Goal: Task Accomplishment & Management: Complete application form

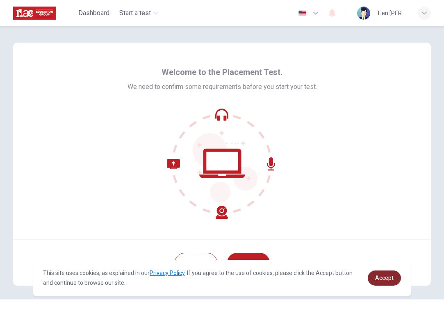
click at [390, 275] on span "Accept" at bounding box center [384, 278] width 18 height 7
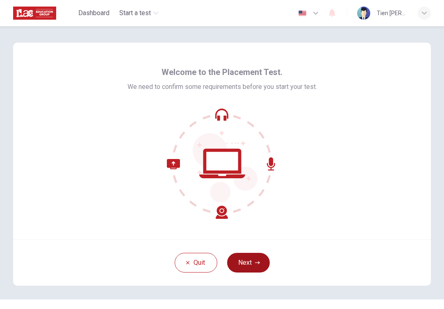
click at [252, 265] on button "Next" at bounding box center [248, 263] width 43 height 20
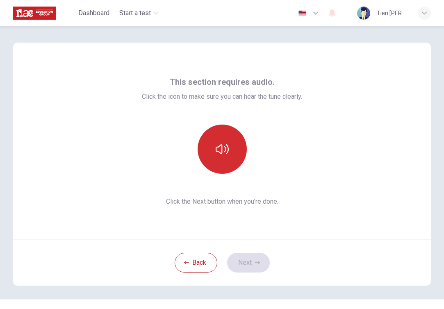
click at [220, 151] on icon "button" at bounding box center [222, 149] width 13 height 10
click at [244, 267] on button "Next" at bounding box center [248, 263] width 43 height 20
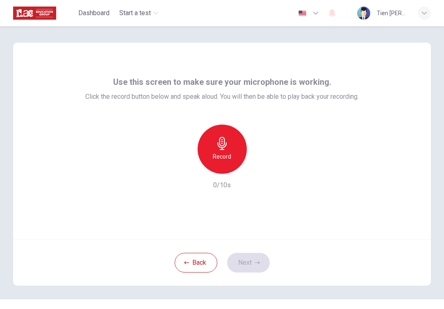
click at [215, 159] on h6 "Record" at bounding box center [222, 157] width 18 height 10
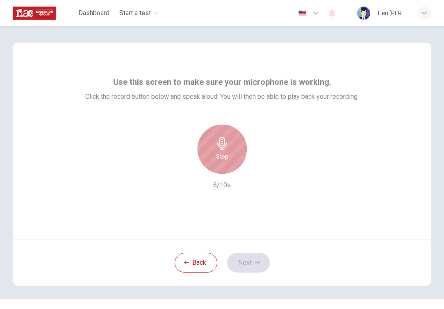
click at [216, 158] on h6 "Stop" at bounding box center [222, 157] width 12 height 10
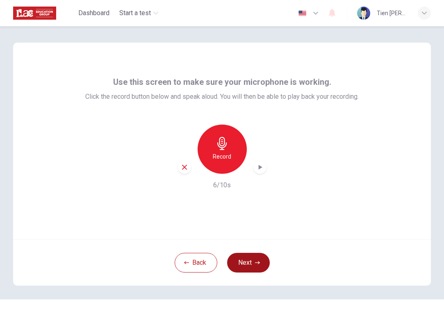
click at [244, 260] on button "Next" at bounding box center [248, 263] width 43 height 20
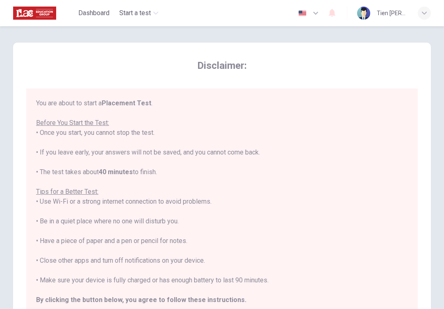
scroll to position [9, 0]
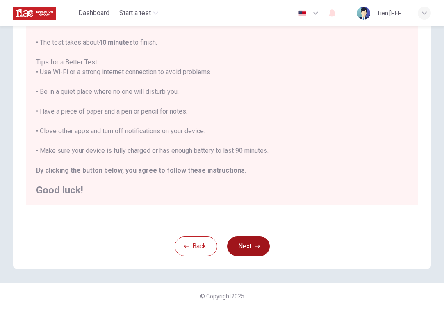
click at [247, 240] on button "Next" at bounding box center [248, 247] width 43 height 20
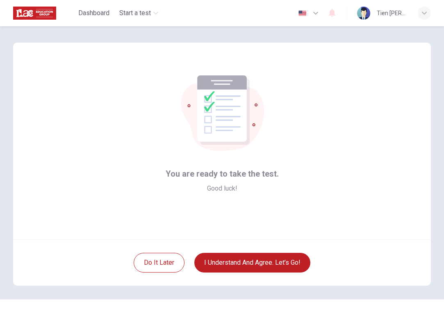
scroll to position [16, 0]
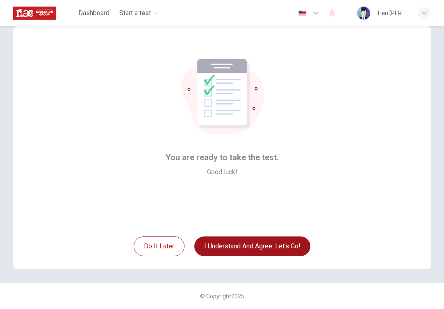
click at [260, 243] on button "I understand and agree. Let’s go!" at bounding box center [252, 247] width 116 height 20
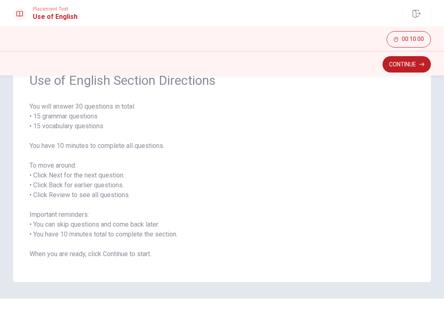
scroll to position [58, 0]
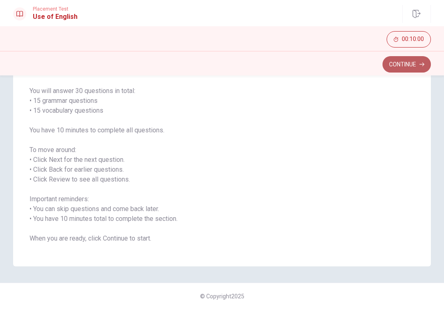
click at [399, 61] on button "Continue" at bounding box center [407, 64] width 48 height 16
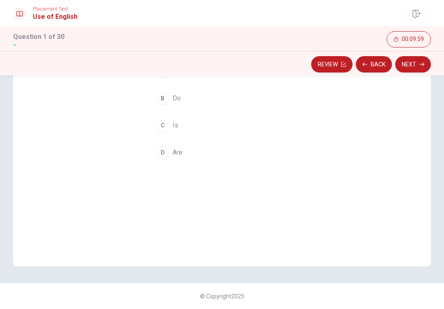
scroll to position [0, 0]
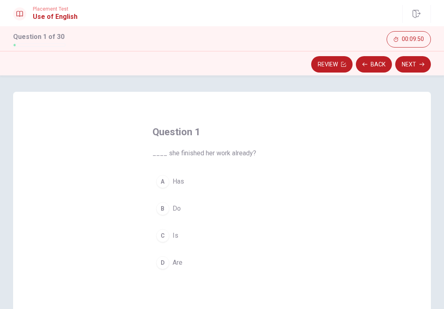
click at [166, 178] on div "A" at bounding box center [162, 181] width 13 height 13
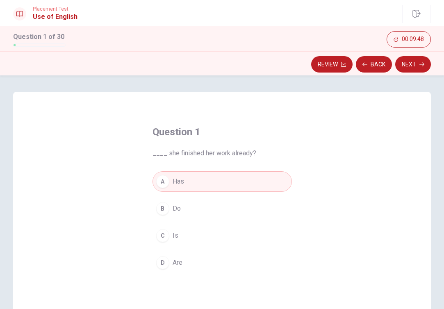
click at [158, 207] on div "B" at bounding box center [162, 208] width 13 height 13
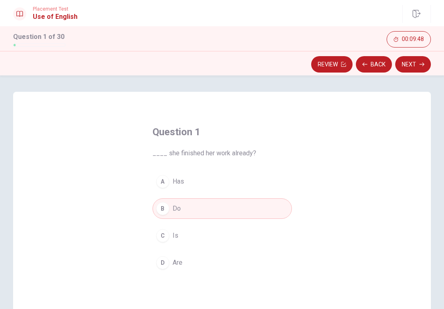
click at [160, 187] on div "A" at bounding box center [162, 181] width 13 height 13
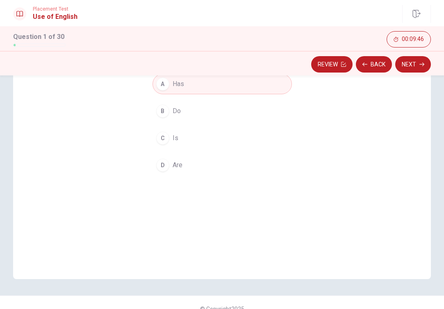
scroll to position [77, 0]
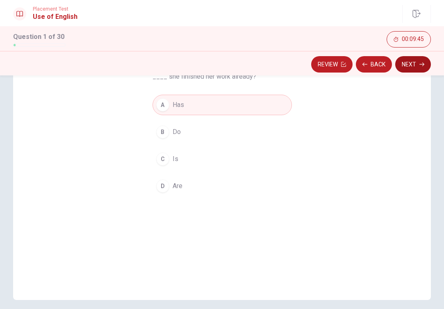
click at [417, 70] on button "Next" at bounding box center [413, 64] width 36 height 16
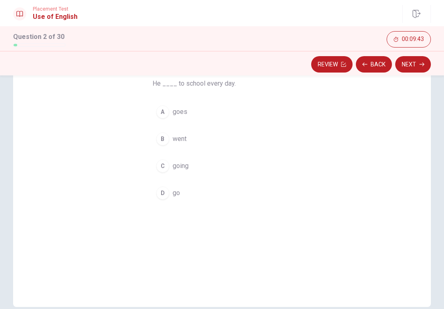
scroll to position [66, 0]
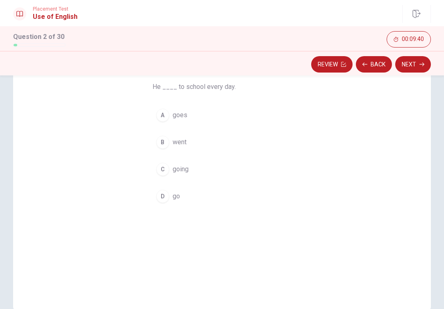
click at [164, 120] on div "A" at bounding box center [162, 115] width 13 height 13
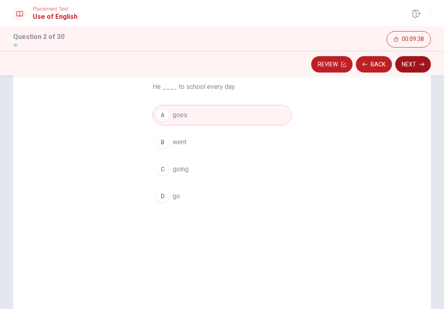
click at [403, 65] on button "Next" at bounding box center [413, 64] width 36 height 16
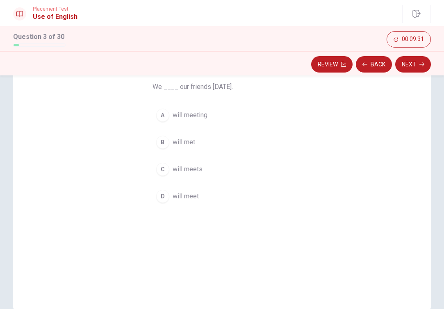
click at [164, 145] on div "B" at bounding box center [162, 142] width 13 height 13
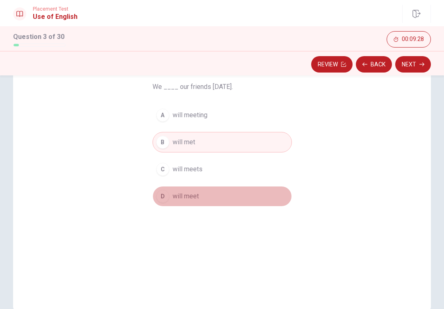
click at [164, 202] on button "D will meet" at bounding box center [222, 196] width 139 height 21
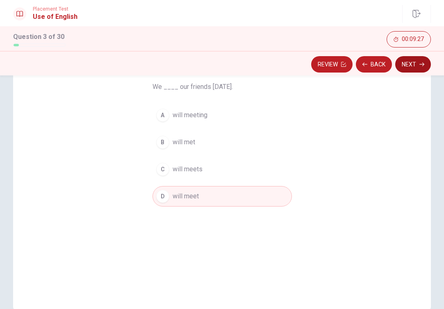
click at [404, 64] on button "Next" at bounding box center [413, 64] width 36 height 16
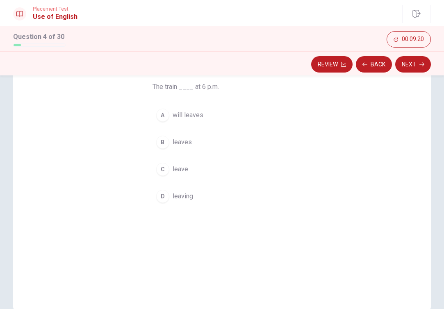
click at [169, 116] on button "A will leaves" at bounding box center [222, 115] width 139 height 21
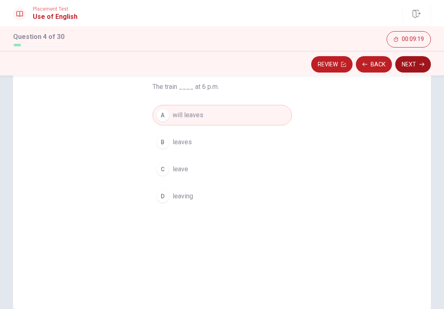
click at [419, 67] on button "Next" at bounding box center [413, 64] width 36 height 16
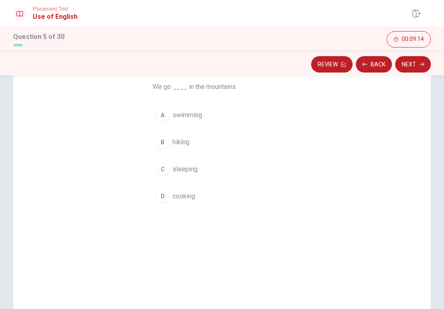
click at [162, 146] on div "B" at bounding box center [162, 142] width 13 height 13
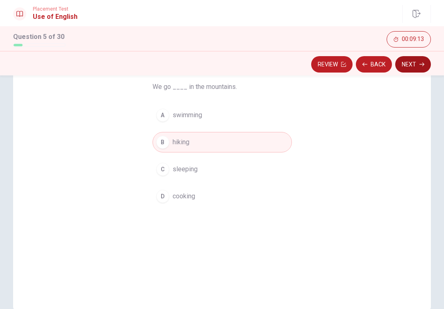
click at [415, 66] on button "Next" at bounding box center [413, 64] width 36 height 16
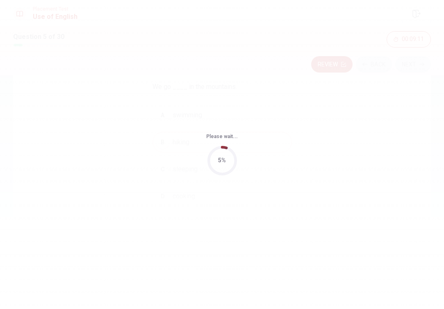
scroll to position [0, 0]
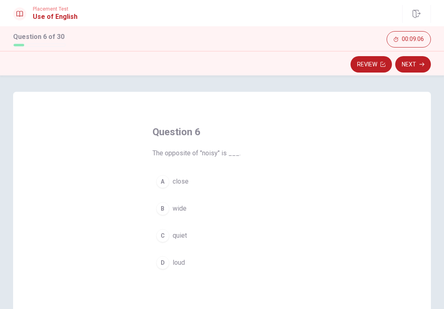
click at [162, 232] on div "C" at bounding box center [162, 235] width 13 height 13
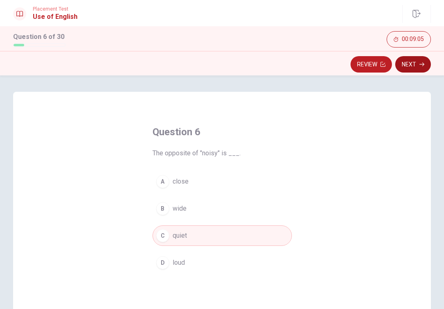
click at [410, 64] on button "Next" at bounding box center [413, 64] width 36 height 16
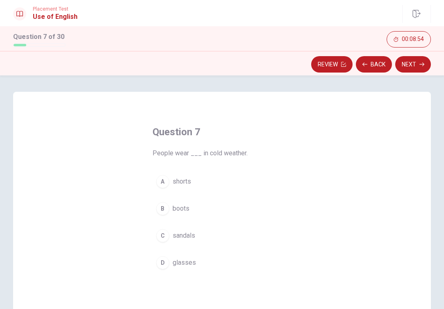
click at [166, 208] on div "B" at bounding box center [162, 208] width 13 height 13
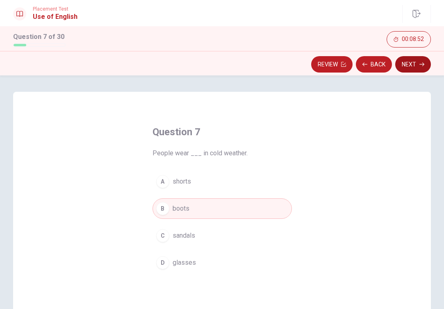
click at [412, 65] on button "Next" at bounding box center [413, 64] width 36 height 16
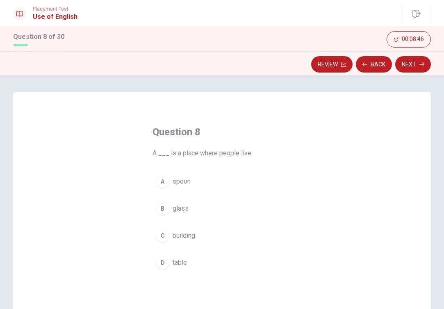
click at [165, 182] on div "A" at bounding box center [162, 181] width 13 height 13
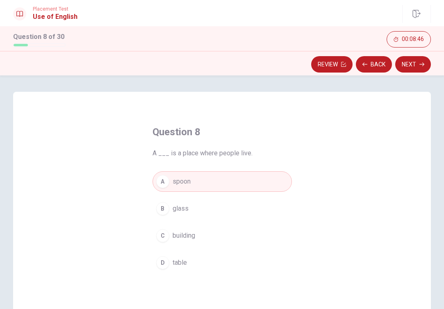
click at [402, 65] on button "Next" at bounding box center [413, 64] width 36 height 16
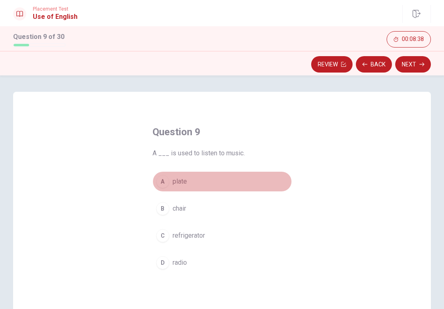
click at [164, 185] on div "A" at bounding box center [162, 181] width 13 height 13
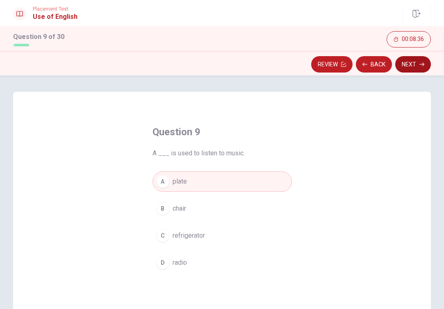
click at [411, 64] on button "Next" at bounding box center [413, 64] width 36 height 16
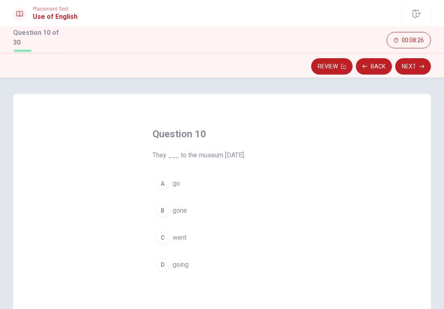
click at [160, 240] on div "C" at bounding box center [162, 237] width 13 height 13
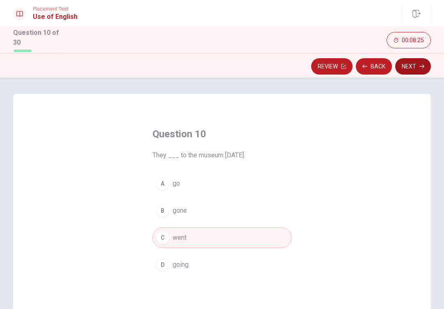
click at [410, 64] on button "Next" at bounding box center [413, 66] width 36 height 16
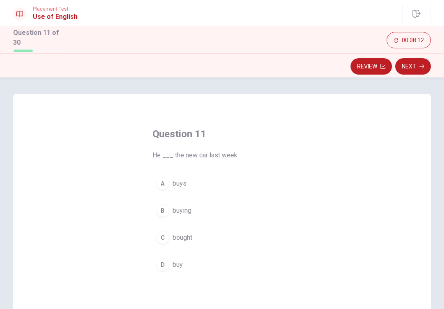
click at [161, 235] on div "C" at bounding box center [162, 237] width 13 height 13
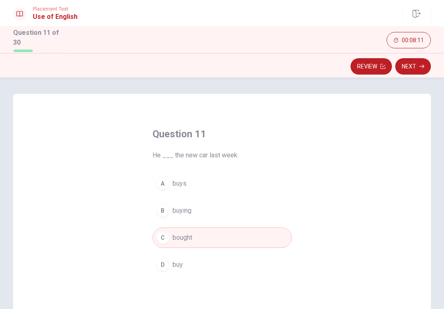
click at [409, 67] on button "Next" at bounding box center [413, 66] width 36 height 16
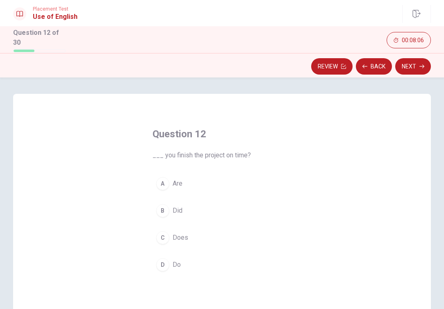
drag, startPoint x: 159, startPoint y: 174, endPoint x: 168, endPoint y: 172, distance: 8.8
click at [160, 175] on button "A Are" at bounding box center [222, 183] width 139 height 21
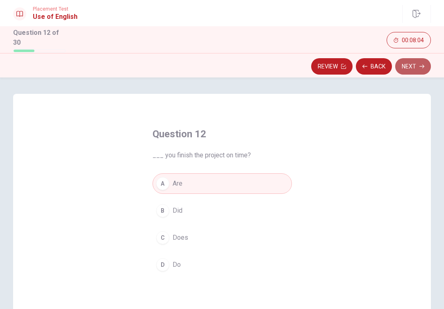
click at [412, 67] on button "Next" at bounding box center [413, 66] width 36 height 16
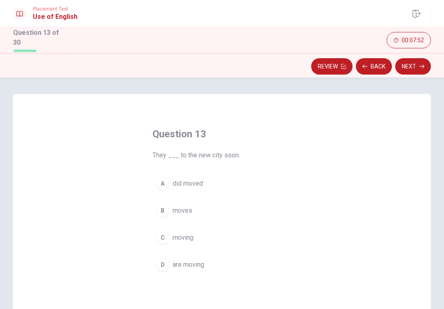
click at [164, 231] on div "C" at bounding box center [162, 237] width 13 height 13
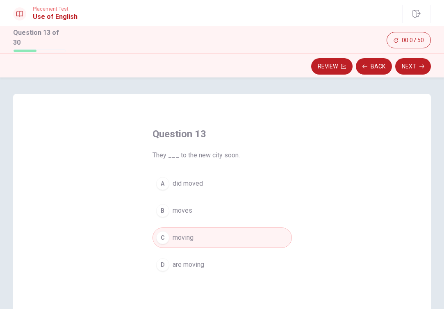
click at [164, 259] on div "D" at bounding box center [162, 264] width 13 height 13
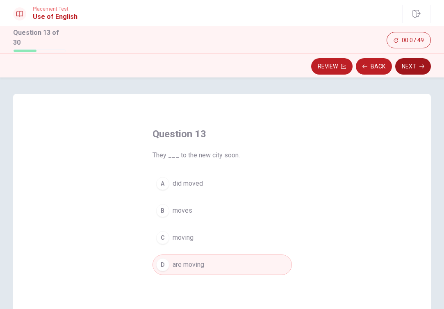
click at [406, 63] on button "Next" at bounding box center [413, 66] width 36 height 16
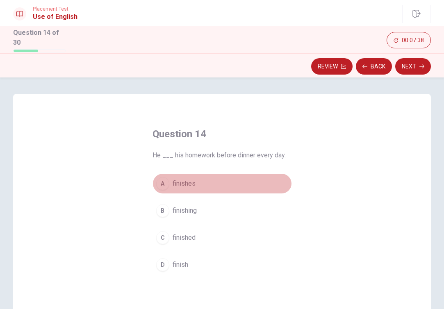
click at [158, 183] on div "A" at bounding box center [162, 183] width 13 height 13
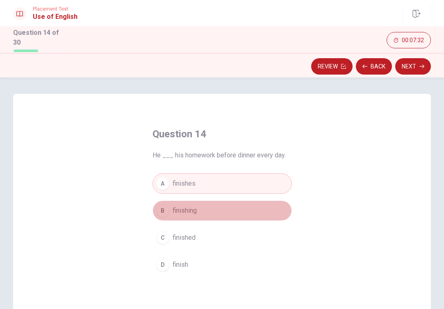
drag, startPoint x: 161, startPoint y: 210, endPoint x: 178, endPoint y: 201, distance: 18.9
click at [162, 209] on div "B" at bounding box center [162, 210] width 13 height 13
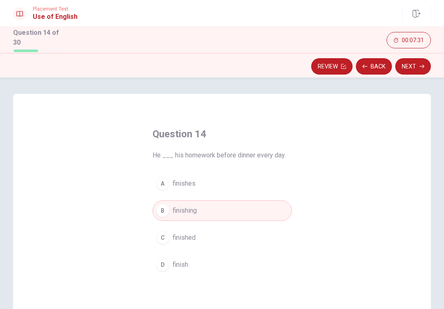
click at [169, 179] on button "A finishes" at bounding box center [222, 183] width 139 height 21
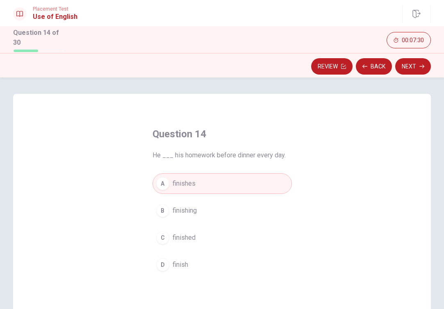
click at [157, 240] on div "C" at bounding box center [162, 237] width 13 height 13
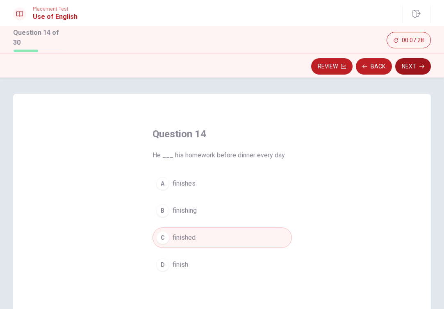
click at [411, 63] on button "Next" at bounding box center [413, 66] width 36 height 16
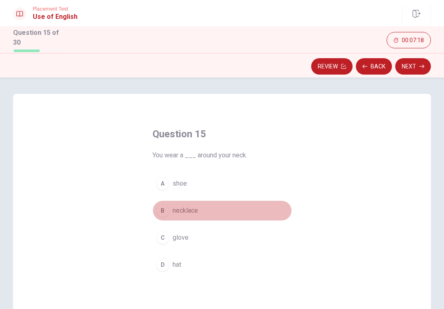
click at [159, 208] on div "B" at bounding box center [162, 210] width 13 height 13
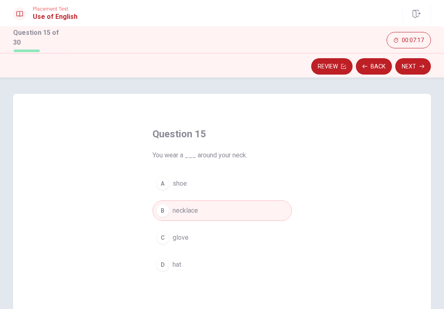
click at [425, 68] on button "Next" at bounding box center [413, 66] width 36 height 16
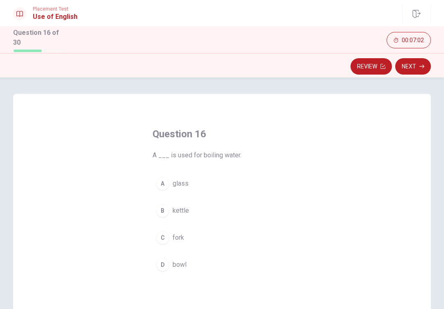
click at [167, 274] on div "Question 16 A ___ is used for boiling water. A glass B kettle C fork D bowl" at bounding box center [222, 201] width 172 height 174
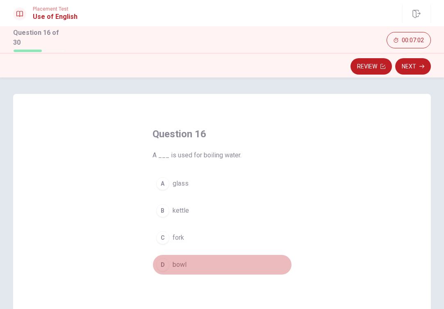
click at [165, 269] on button "D bowl" at bounding box center [222, 265] width 139 height 21
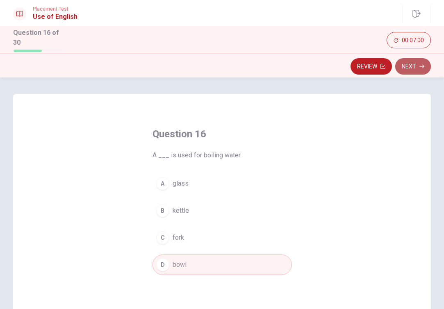
click at [424, 67] on button "Next" at bounding box center [413, 66] width 36 height 16
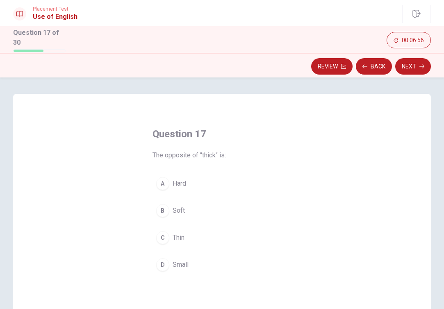
click at [160, 205] on div "B" at bounding box center [162, 210] width 13 height 13
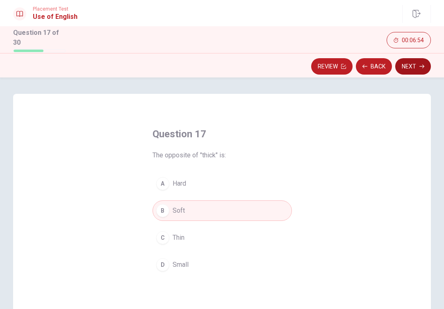
click at [419, 72] on button "Next" at bounding box center [413, 66] width 36 height 16
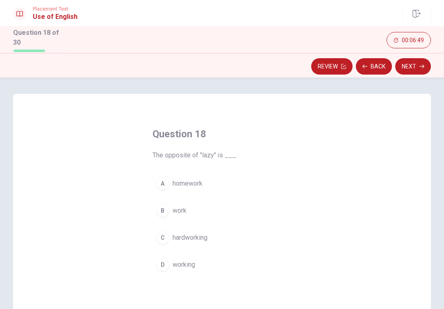
click at [160, 233] on div "C" at bounding box center [162, 237] width 13 height 13
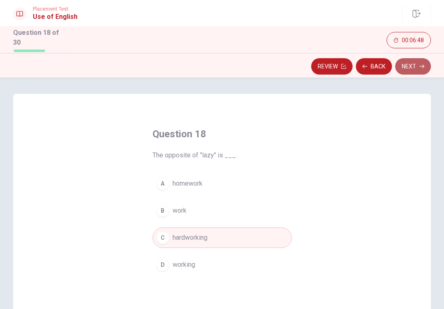
click at [409, 66] on button "Next" at bounding box center [413, 66] width 36 height 16
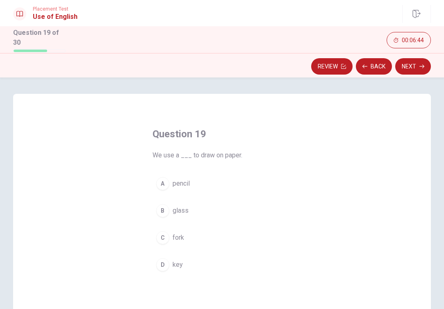
click at [162, 182] on div "A" at bounding box center [162, 183] width 13 height 13
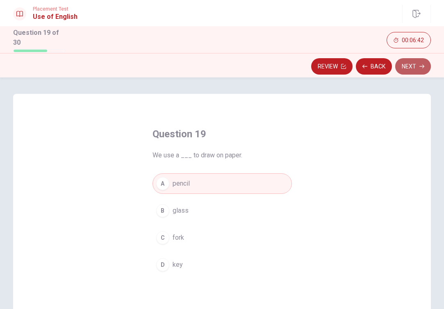
click at [411, 68] on button "Next" at bounding box center [413, 66] width 36 height 16
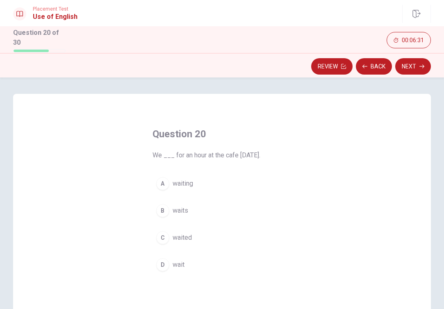
click at [165, 231] on div "C" at bounding box center [162, 237] width 13 height 13
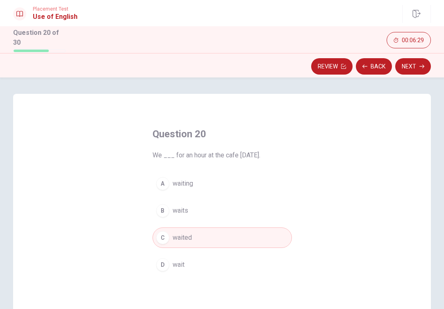
drag, startPoint x: 169, startPoint y: 259, endPoint x: 174, endPoint y: 256, distance: 5.7
click at [169, 259] on button "D wait" at bounding box center [222, 265] width 139 height 21
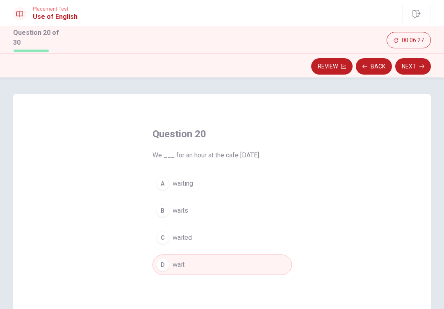
click at [158, 231] on div "C" at bounding box center [162, 237] width 13 height 13
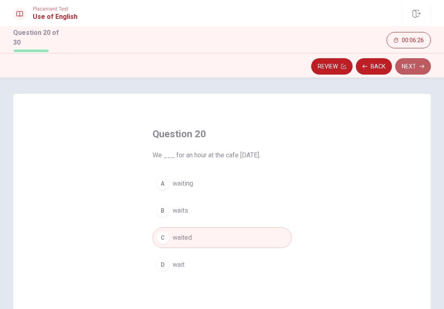
click at [410, 70] on button "Next" at bounding box center [413, 66] width 36 height 16
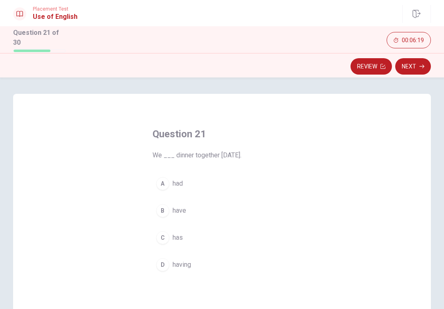
click at [175, 183] on span "had" at bounding box center [178, 184] width 10 height 10
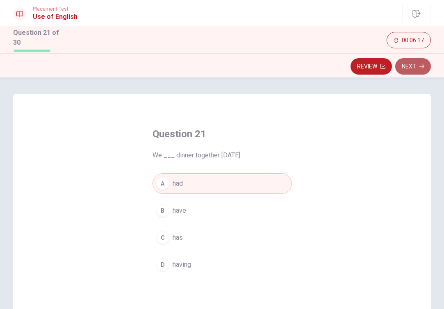
click at [424, 66] on icon "button" at bounding box center [422, 66] width 5 height 5
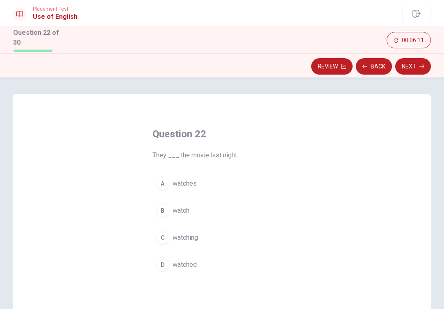
click at [171, 272] on button "D watched" at bounding box center [222, 265] width 139 height 21
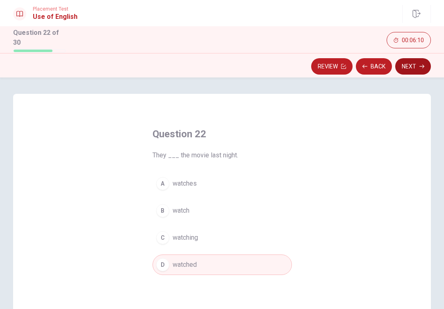
click at [412, 70] on button "Next" at bounding box center [413, 66] width 36 height 16
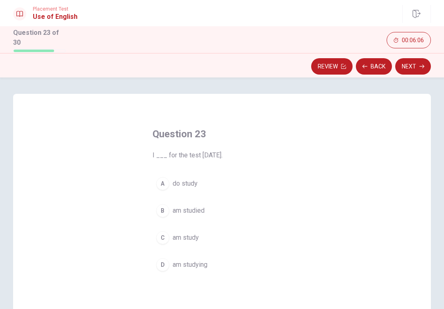
click at [167, 187] on button "A do study" at bounding box center [222, 183] width 139 height 21
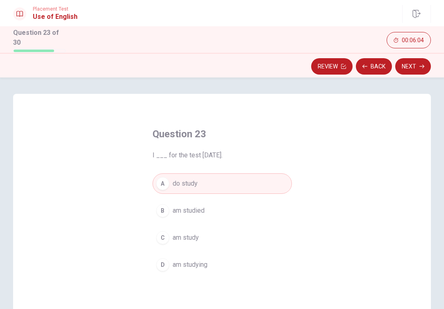
drag, startPoint x: 166, startPoint y: 235, endPoint x: 187, endPoint y: 226, distance: 23.0
click at [167, 234] on div "C" at bounding box center [162, 237] width 13 height 13
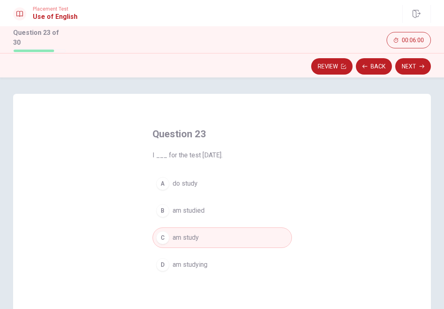
click at [419, 63] on button "Next" at bounding box center [413, 66] width 36 height 16
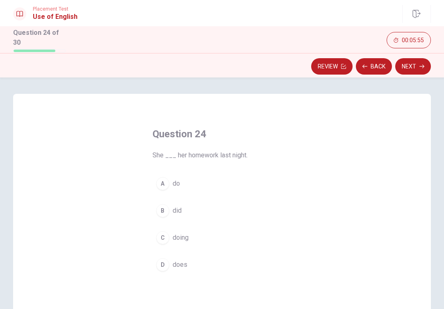
click at [158, 205] on div "B" at bounding box center [162, 210] width 13 height 13
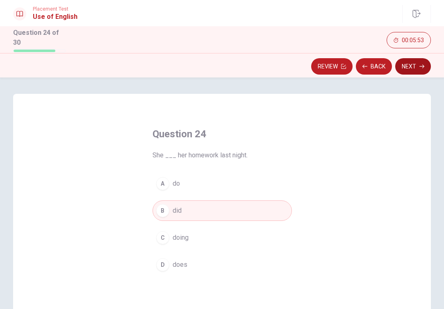
click at [410, 62] on button "Next" at bounding box center [413, 66] width 36 height 16
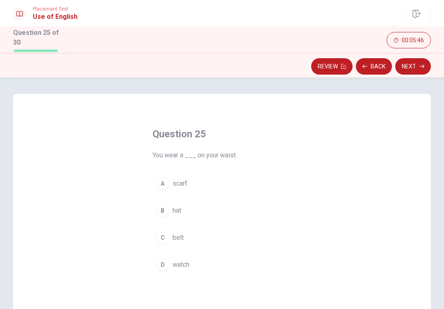
drag, startPoint x: 217, startPoint y: 155, endPoint x: 231, endPoint y: 152, distance: 13.8
click at [231, 152] on span "You wear a ___ on your waist." at bounding box center [222, 156] width 139 height 10
click at [223, 155] on span "You wear a ___ on your waist." at bounding box center [222, 156] width 139 height 10
click at [161, 184] on div "A" at bounding box center [162, 183] width 13 height 13
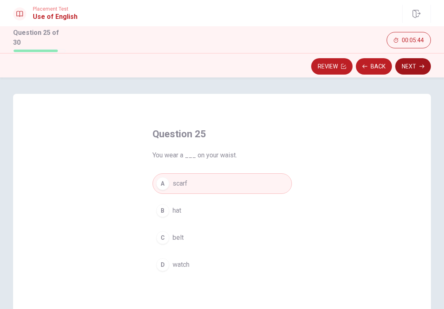
click at [407, 62] on button "Next" at bounding box center [413, 66] width 36 height 16
click at [414, 70] on button "Next" at bounding box center [413, 66] width 36 height 16
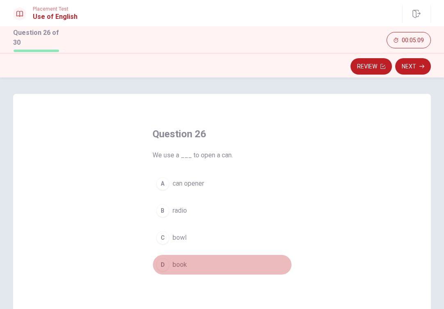
click at [161, 260] on div "D" at bounding box center [162, 264] width 13 height 13
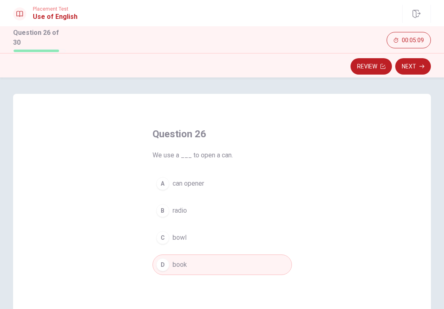
click at [410, 62] on button "Next" at bounding box center [413, 66] width 36 height 16
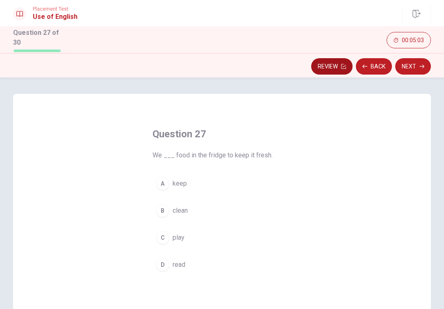
click at [338, 67] on button "Review" at bounding box center [331, 66] width 41 height 16
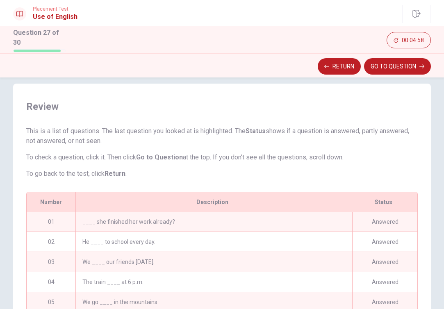
scroll to position [64, 0]
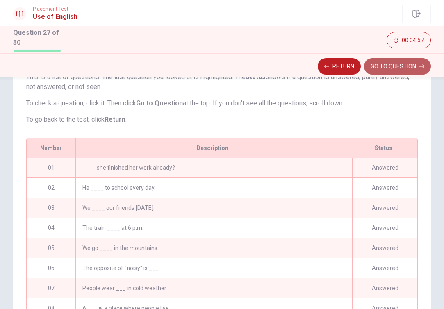
click at [381, 67] on button "GO TO QUESTION" at bounding box center [397, 66] width 67 height 16
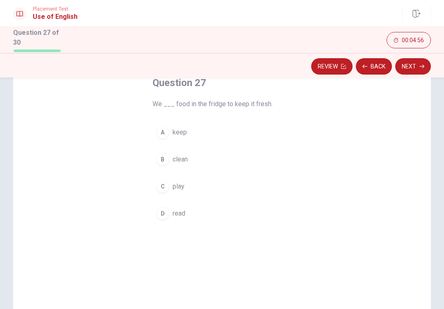
scroll to position [15, 0]
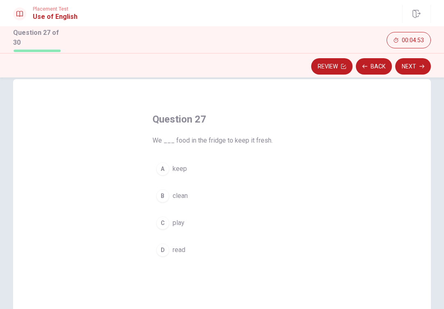
click at [164, 166] on div "A" at bounding box center [162, 168] width 13 height 13
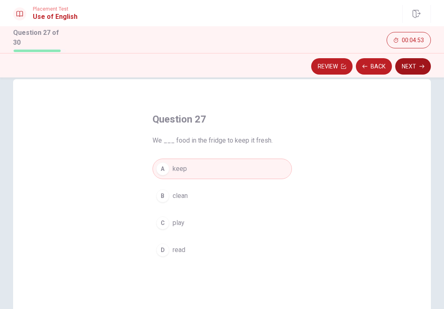
click at [413, 62] on button "Next" at bounding box center [413, 66] width 36 height 16
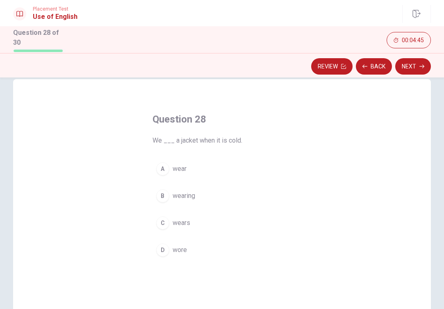
click at [163, 199] on div "B" at bounding box center [162, 195] width 13 height 13
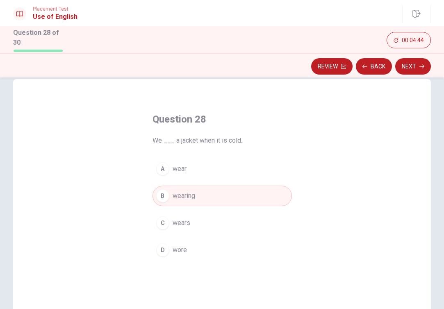
click at [156, 166] on div "A" at bounding box center [162, 168] width 13 height 13
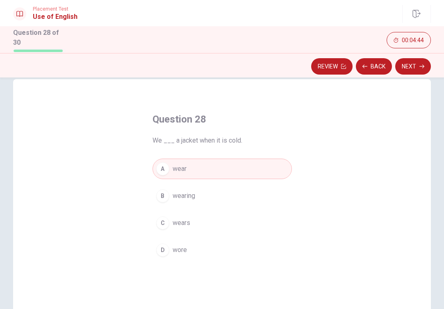
click at [156, 195] on div "B" at bounding box center [162, 195] width 13 height 13
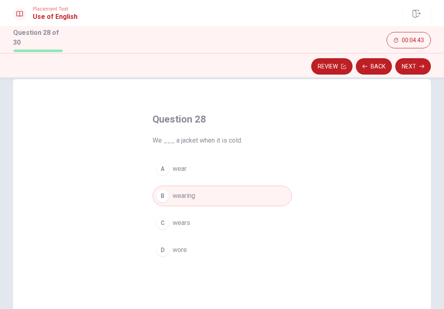
click at [157, 176] on button "A wear" at bounding box center [222, 169] width 139 height 21
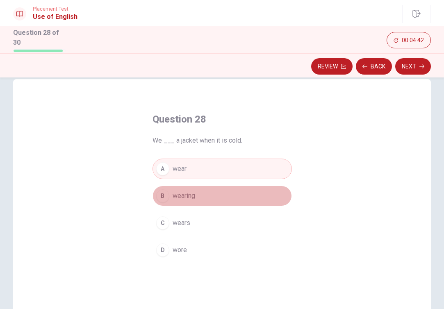
click at [161, 201] on button "B wearing" at bounding box center [222, 196] width 139 height 21
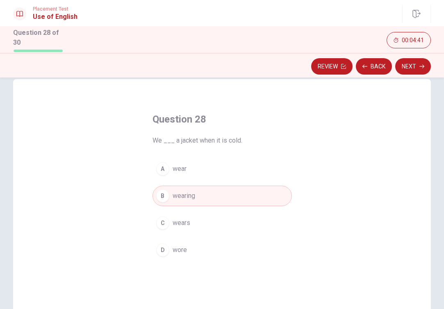
click at [414, 74] on div "Review Back Next" at bounding box center [222, 65] width 444 height 25
click at [414, 69] on button "Next" at bounding box center [413, 66] width 36 height 16
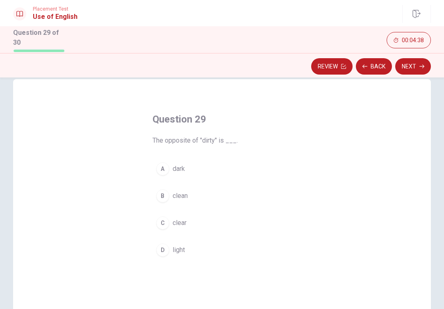
click at [160, 199] on div "B" at bounding box center [162, 195] width 13 height 13
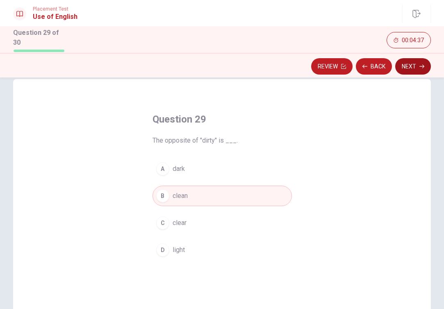
click at [408, 67] on button "Next" at bounding box center [413, 66] width 36 height 16
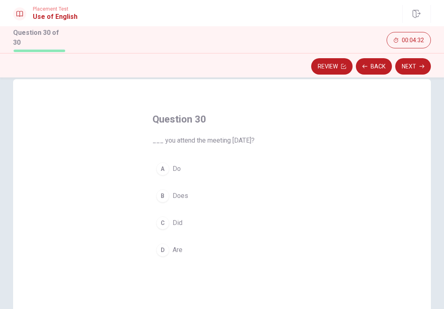
click at [173, 168] on span "Do" at bounding box center [177, 169] width 8 height 10
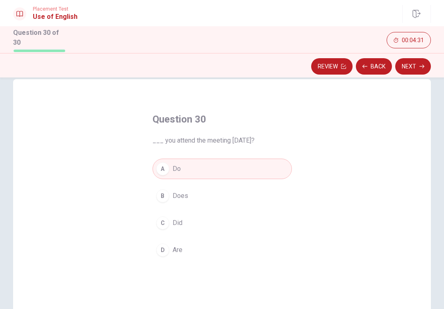
click at [158, 214] on button "C Did" at bounding box center [222, 223] width 139 height 21
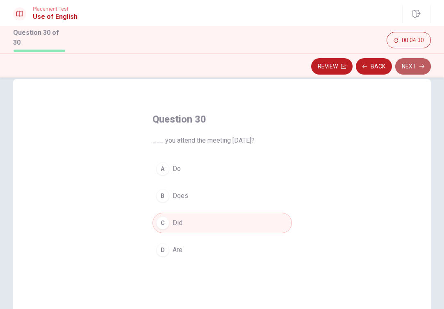
click at [411, 68] on button "Next" at bounding box center [413, 66] width 36 height 16
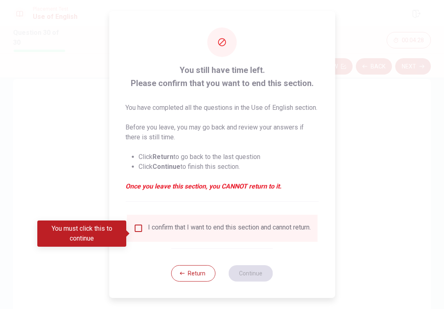
click at [143, 230] on div "I confirm that I want to end this section and cannot return." at bounding box center [222, 229] width 178 height 10
click at [140, 233] on input "You must click this to continue" at bounding box center [138, 229] width 10 height 10
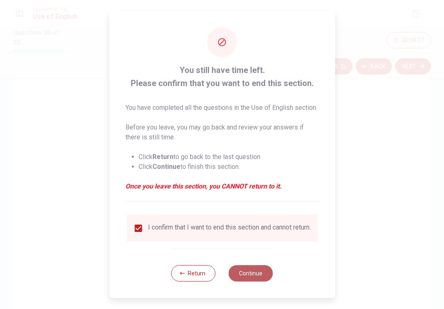
click at [245, 279] on button "Continue" at bounding box center [251, 273] width 44 height 16
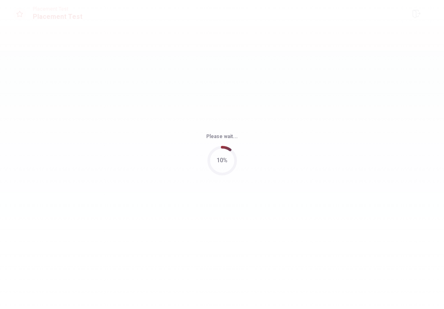
scroll to position [0, 0]
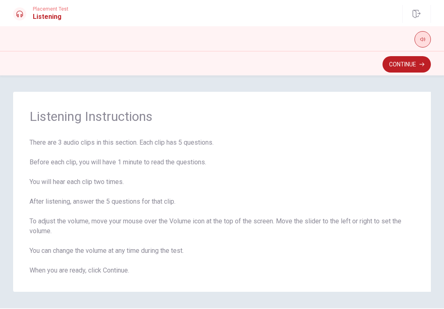
click at [423, 41] on icon "button" at bounding box center [422, 39] width 5 height 5
click at [413, 65] on button "Continue" at bounding box center [407, 64] width 48 height 16
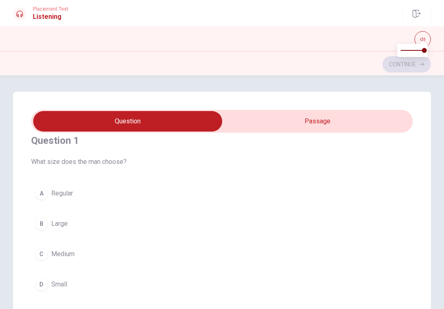
scroll to position [20, 0]
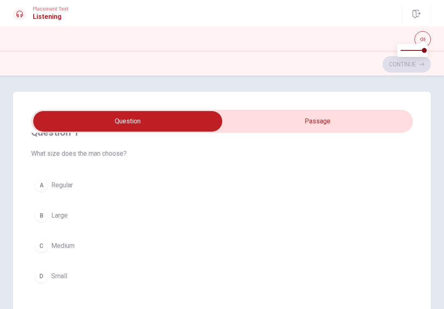
type input "7"
click at [277, 122] on input "checkbox" at bounding box center [128, 121] width 573 height 21
checkbox input "true"
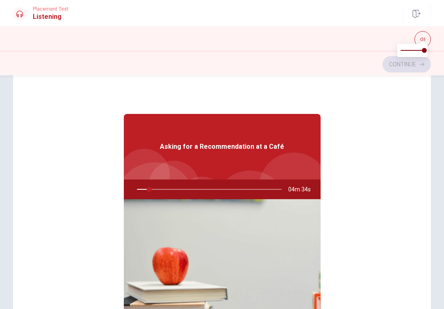
scroll to position [0, 0]
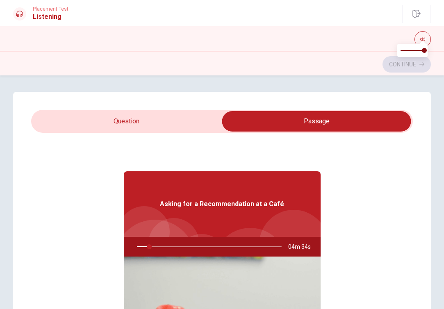
type input "9"
click at [146, 127] on input "checkbox" at bounding box center [316, 121] width 573 height 21
checkbox input "false"
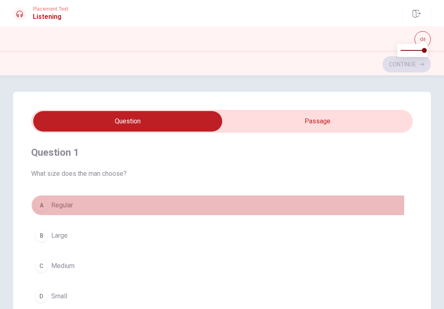
click at [49, 203] on button "A Regular" at bounding box center [222, 205] width 382 height 21
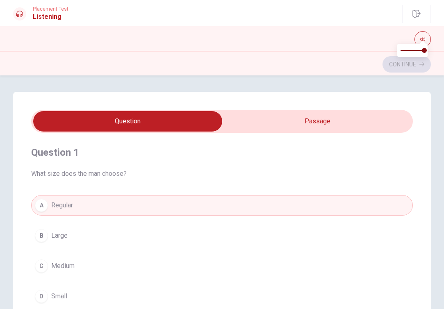
click at [55, 202] on span "Regular" at bounding box center [62, 206] width 22 height 10
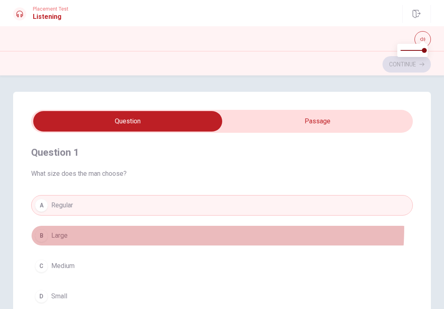
click at [61, 226] on button "B Large" at bounding box center [222, 236] width 382 height 21
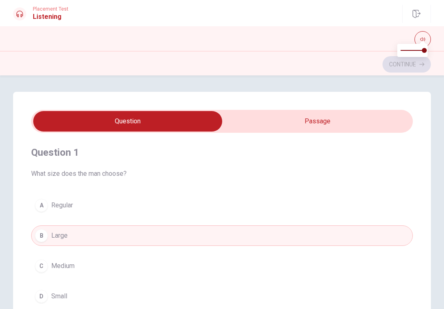
type input "12"
click at [306, 129] on input "checkbox" at bounding box center [128, 121] width 573 height 21
checkbox input "true"
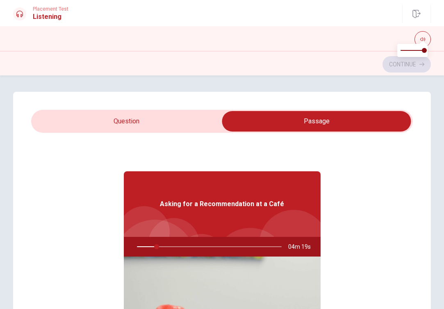
type input "14"
click at [124, 128] on input "checkbox" at bounding box center [316, 121] width 573 height 21
checkbox input "false"
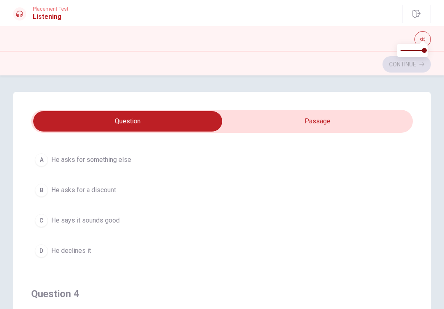
scroll to position [363, 0]
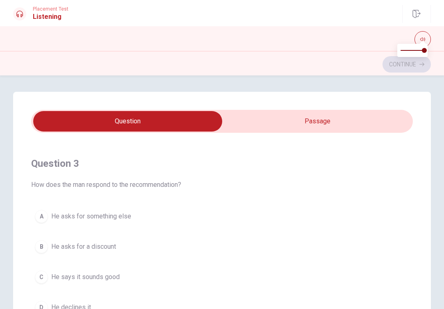
type input "16"
click at [293, 131] on input "checkbox" at bounding box center [128, 121] width 573 height 21
checkbox input "true"
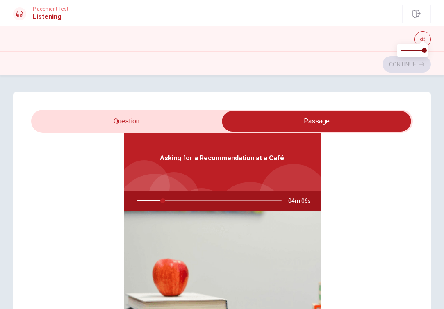
type input "18"
click at [158, 126] on input "checkbox" at bounding box center [316, 121] width 573 height 21
checkbox input "false"
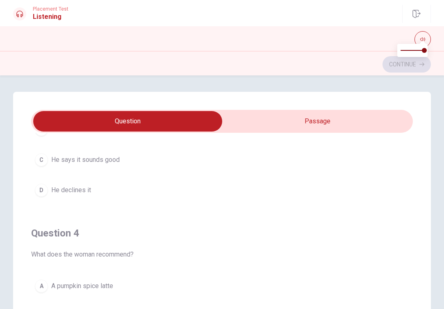
scroll to position [0, 0]
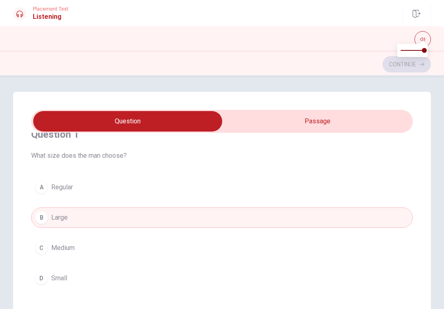
click at [77, 221] on button "B Large" at bounding box center [222, 218] width 382 height 21
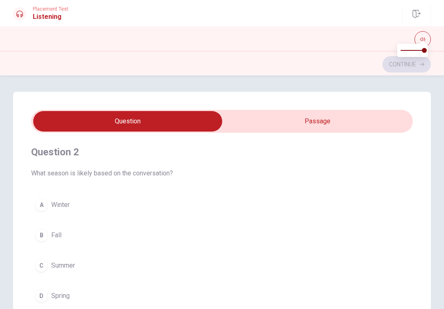
scroll to position [186, 0]
type input "54"
click at [299, 130] on input "checkbox" at bounding box center [128, 121] width 573 height 21
checkbox input "true"
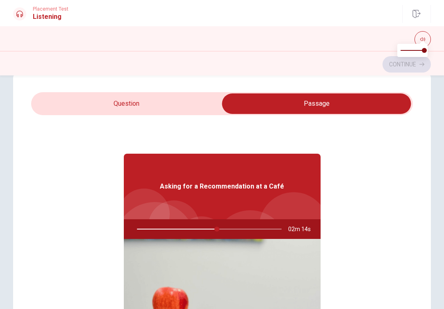
scroll to position [0, 0]
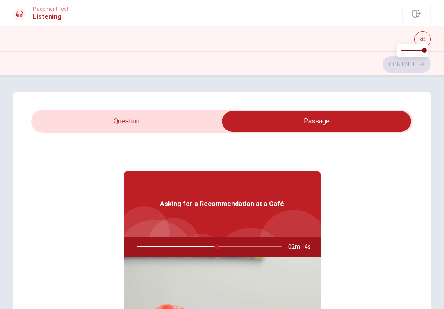
type input "56"
click at [186, 120] on input "checkbox" at bounding box center [316, 121] width 573 height 21
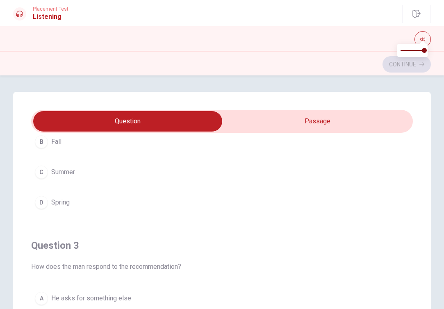
click at [299, 107] on div "Question 1 What size does the man choose? A Regular B Large C Medium D Small Qu…" at bounding box center [222, 257] width 418 height 330
click at [296, 114] on input "checkbox" at bounding box center [128, 121] width 573 height 21
checkbox input "true"
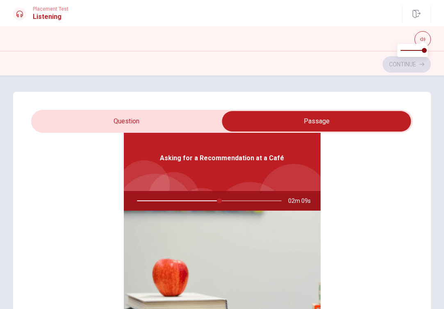
type input "57"
click at [190, 125] on input "checkbox" at bounding box center [316, 121] width 573 height 21
checkbox input "false"
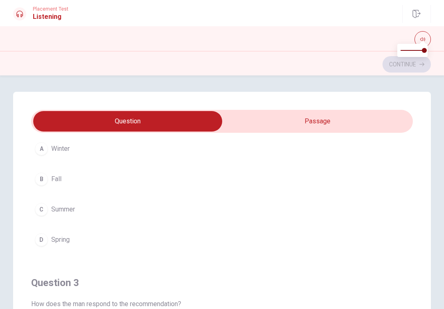
scroll to position [228, 0]
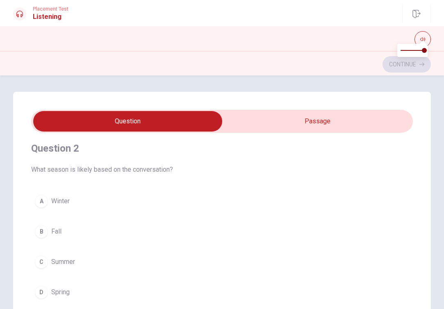
type input "60"
click at [284, 122] on input "checkbox" at bounding box center [128, 121] width 573 height 21
checkbox input "true"
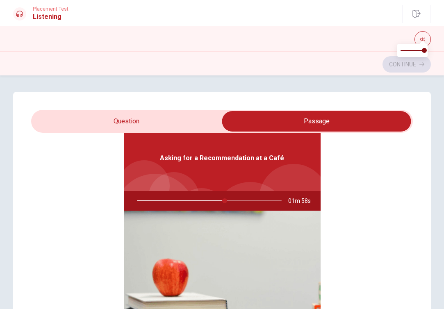
drag, startPoint x: 222, startPoint y: 202, endPoint x: 227, endPoint y: 201, distance: 5.1
click at [226, 202] on div at bounding box center [207, 201] width 161 height 20
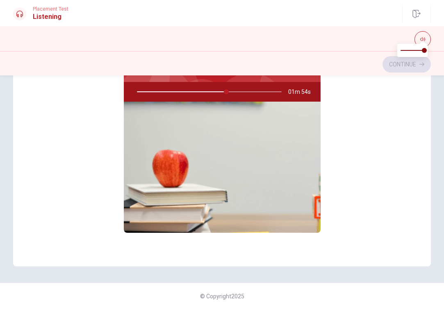
scroll to position [0, 0]
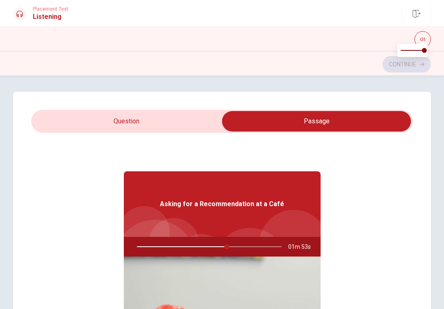
type input "63"
click at [192, 122] on input "checkbox" at bounding box center [316, 121] width 573 height 21
checkbox input "false"
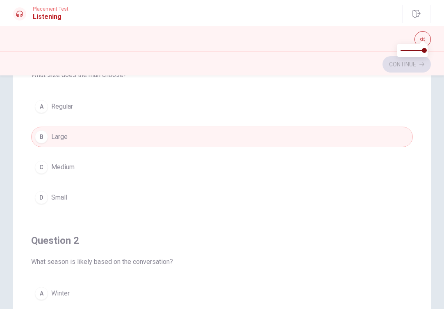
click at [414, 68] on div "Continue" at bounding box center [222, 65] width 418 height 16
click at [424, 48] on span at bounding box center [424, 50] width 5 height 5
click at [425, 42] on span at bounding box center [423, 41] width 7 height 5
click at [425, 39] on icon "button" at bounding box center [422, 40] width 5 height 4
click at [408, 69] on div "Continue" at bounding box center [222, 65] width 418 height 16
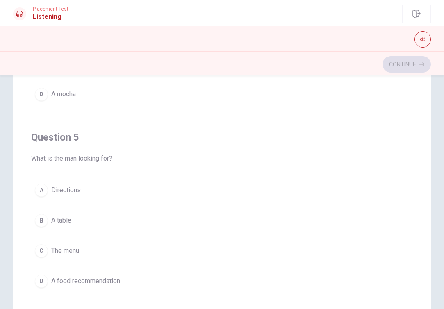
scroll to position [155, 0]
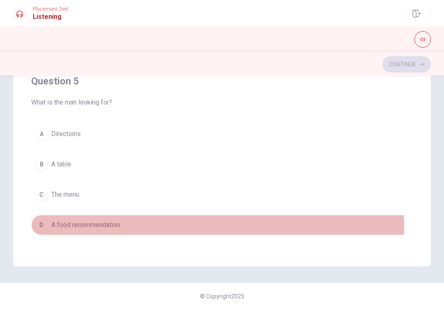
click at [53, 226] on span "A food recommendation" at bounding box center [85, 225] width 69 height 10
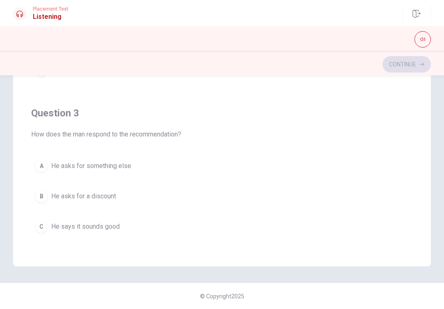
click at [54, 194] on span "He asks for a discount" at bounding box center [83, 197] width 65 height 10
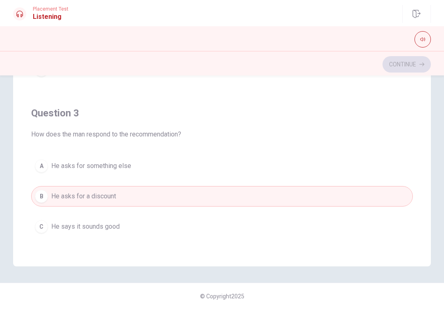
scroll to position [101, 0]
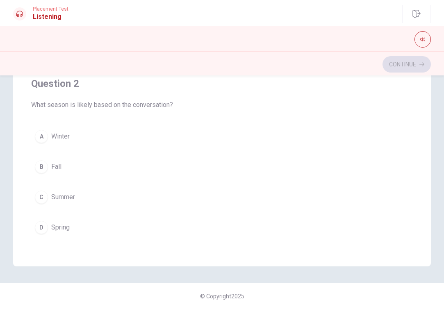
click at [68, 171] on button "B Fall" at bounding box center [222, 167] width 382 height 21
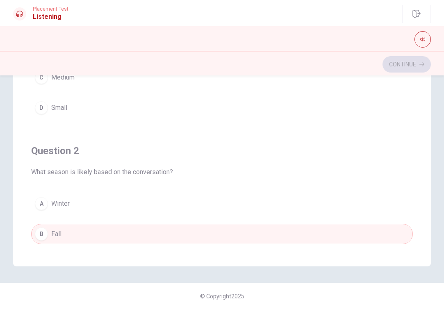
scroll to position [0, 0]
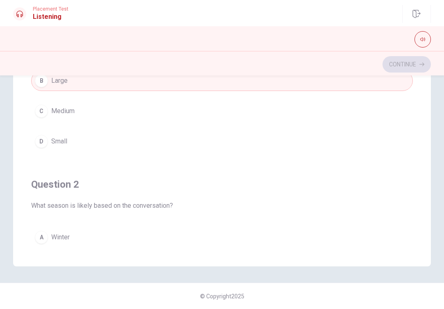
click at [74, 141] on button "D Small" at bounding box center [222, 141] width 382 height 21
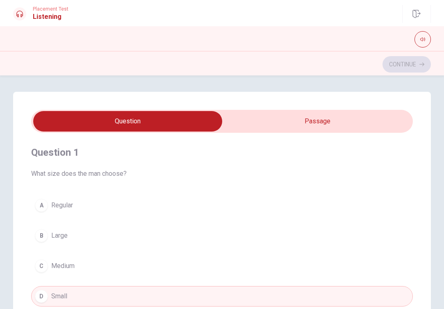
type input "70"
click at [306, 120] on input "checkbox" at bounding box center [128, 121] width 573 height 21
checkbox input "true"
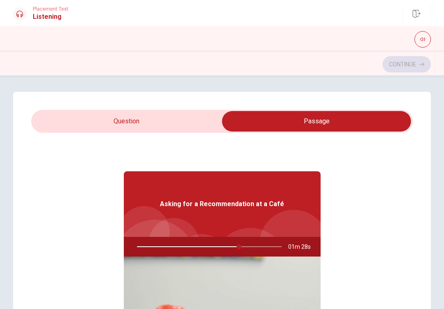
scroll to position [46, 0]
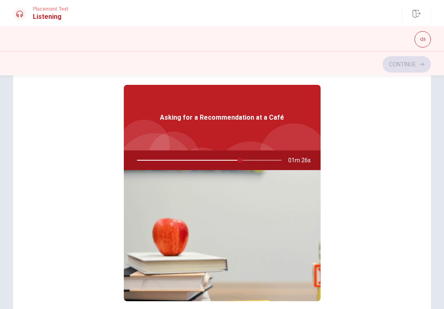
drag, startPoint x: 240, startPoint y: 162, endPoint x: 276, endPoint y: 156, distance: 36.7
click at [276, 156] on div at bounding box center [207, 161] width 161 height 20
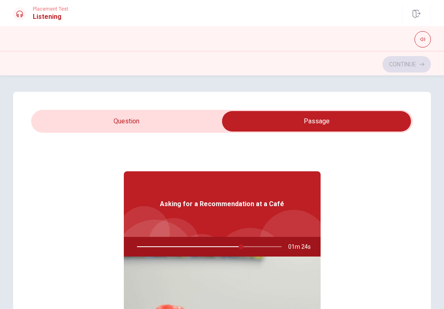
type input "72"
click at [148, 126] on input "checkbox" at bounding box center [316, 121] width 573 height 21
checkbox input "false"
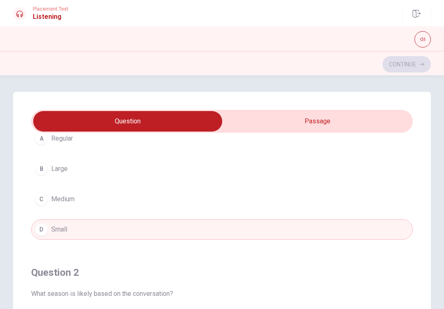
click at [67, 163] on button "B Large" at bounding box center [222, 169] width 382 height 21
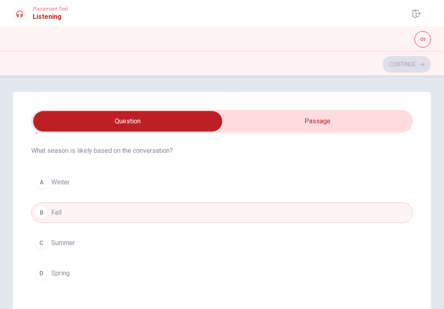
type input "74"
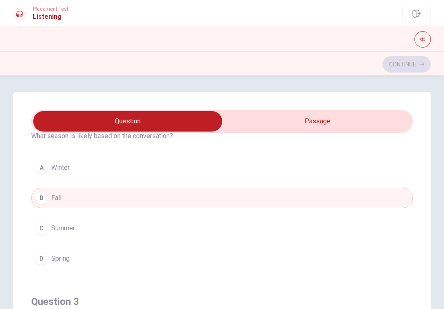
click at [292, 121] on input "checkbox" at bounding box center [128, 121] width 573 height 21
checkbox input "true"
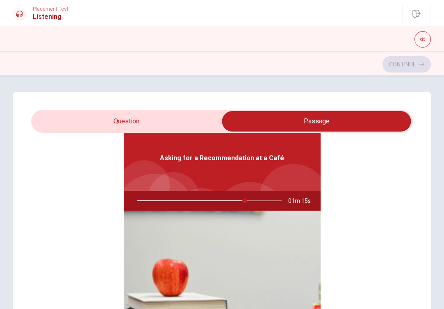
type input "75"
click at [185, 120] on input "checkbox" at bounding box center [316, 121] width 573 height 21
checkbox input "false"
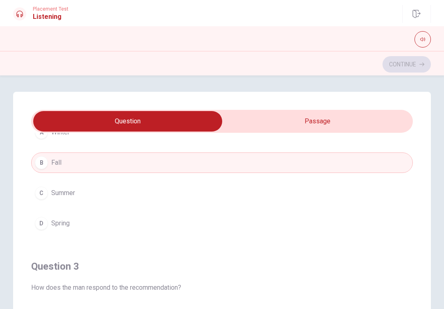
click at [81, 191] on button "C Summer" at bounding box center [222, 193] width 382 height 21
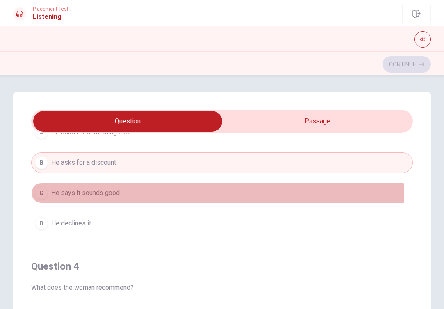
click at [109, 200] on button "C He says it sounds good" at bounding box center [222, 193] width 382 height 21
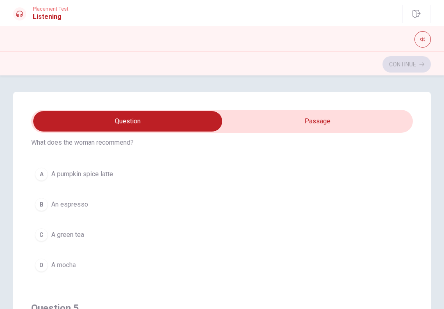
click at [112, 226] on button "C A green tea" at bounding box center [222, 235] width 382 height 21
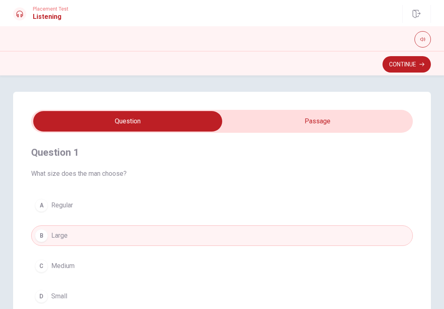
type input "78"
click at [309, 129] on input "checkbox" at bounding box center [128, 121] width 573 height 21
checkbox input "true"
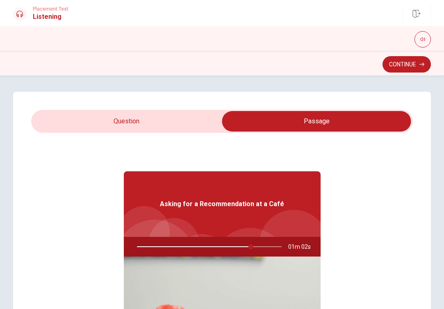
click at [263, 245] on div at bounding box center [207, 247] width 161 height 20
drag, startPoint x: 250, startPoint y: 248, endPoint x: 276, endPoint y: 245, distance: 26.0
click at [276, 245] on div at bounding box center [207, 247] width 161 height 20
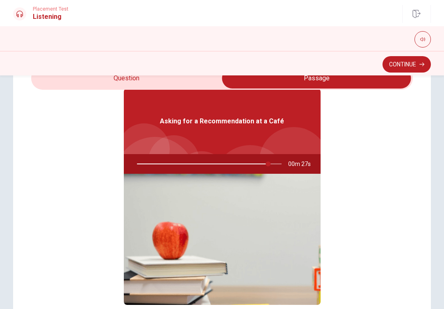
type input "91"
click at [155, 78] on input "checkbox" at bounding box center [316, 78] width 573 height 21
checkbox input "false"
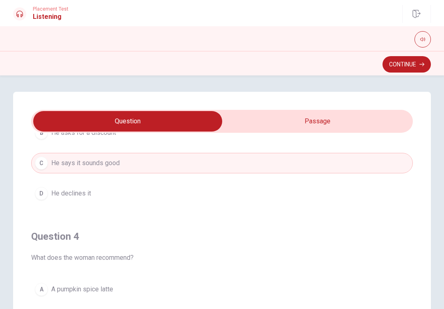
scroll to position [475, 0]
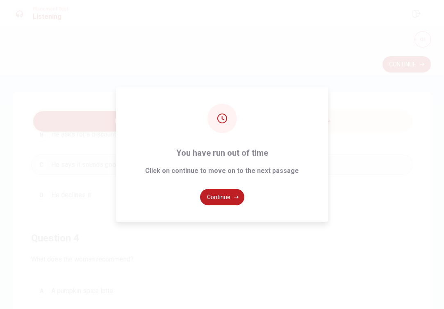
click at [322, 126] on div "You have run out of time Click on continue to move on to the next passage Conti…" at bounding box center [222, 154] width 212 height 135
click at [233, 194] on button "Continue" at bounding box center [222, 197] width 44 height 16
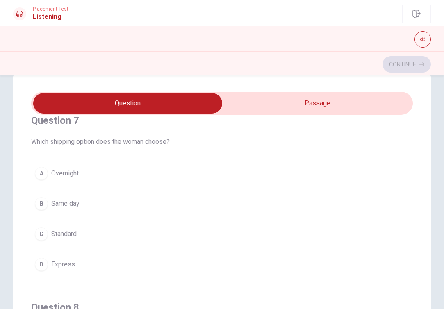
scroll to position [0, 0]
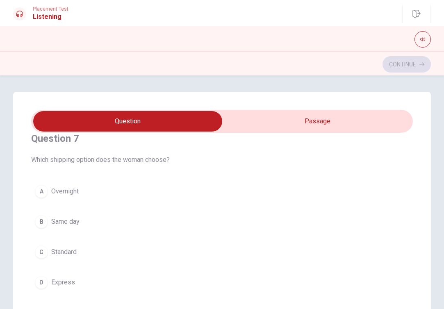
type input "3"
click at [335, 127] on input "checkbox" at bounding box center [128, 121] width 573 height 21
checkbox input "true"
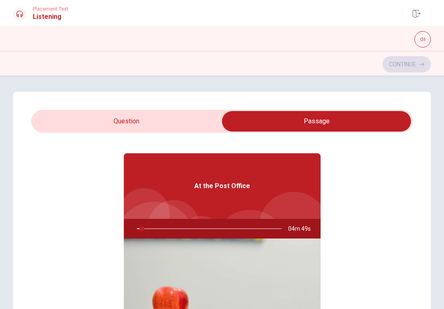
scroll to position [46, 0]
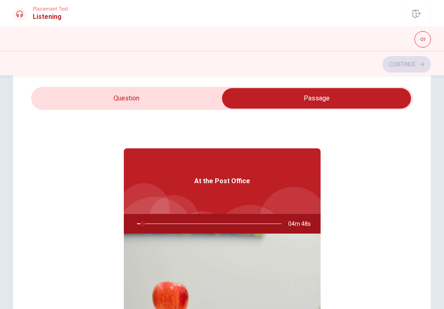
type input "4"
click at [183, 102] on input "checkbox" at bounding box center [316, 98] width 573 height 21
checkbox input "false"
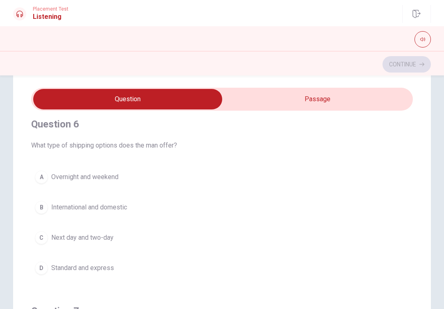
scroll to position [5, 0]
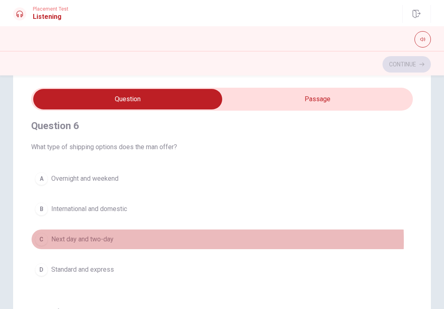
click at [41, 241] on div "C" at bounding box center [41, 239] width 13 height 13
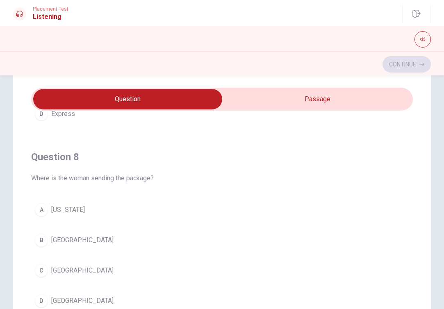
scroll to position [356, 0]
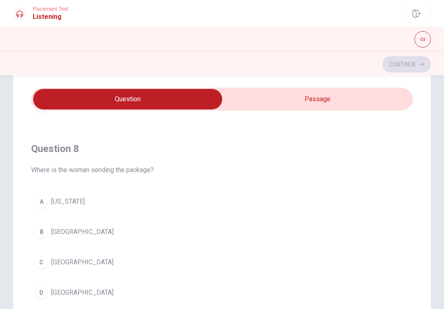
click at [38, 199] on div "A" at bounding box center [41, 201] width 13 height 13
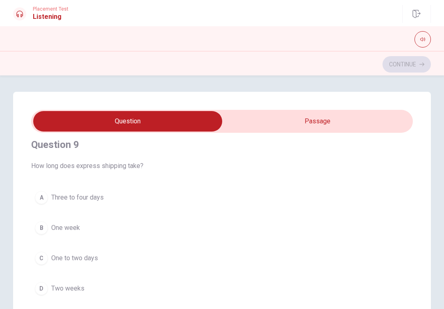
scroll to position [571, 0]
click at [41, 255] on div "C" at bounding box center [41, 256] width 13 height 13
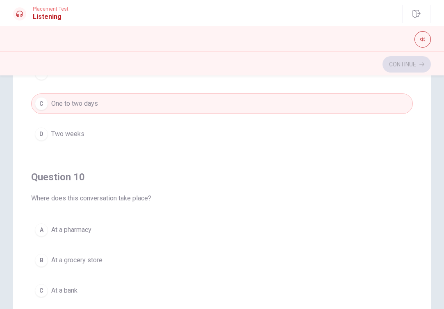
scroll to position [112, 0]
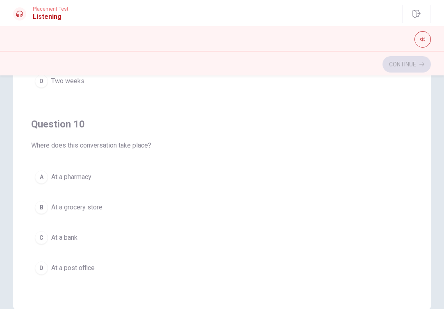
click at [42, 241] on div "C" at bounding box center [41, 237] width 13 height 13
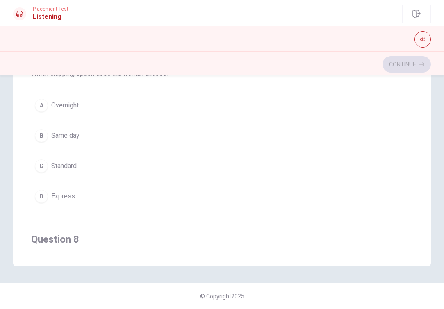
scroll to position [130, 0]
click at [46, 145] on button "B Same day" at bounding box center [222, 137] width 382 height 21
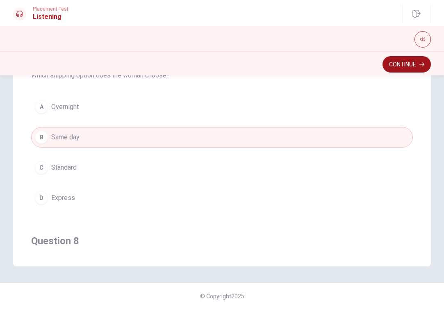
click at [401, 66] on button "Continue" at bounding box center [407, 64] width 48 height 16
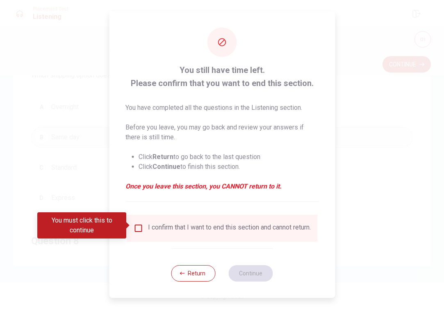
click at [133, 221] on div "I confirm that I want to end this section and cannot return." at bounding box center [222, 228] width 191 height 27
click at [135, 224] on input "You must click this to continue" at bounding box center [138, 229] width 10 height 10
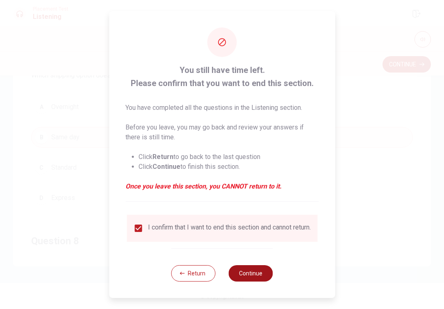
click at [252, 272] on button "Continue" at bounding box center [251, 273] width 44 height 16
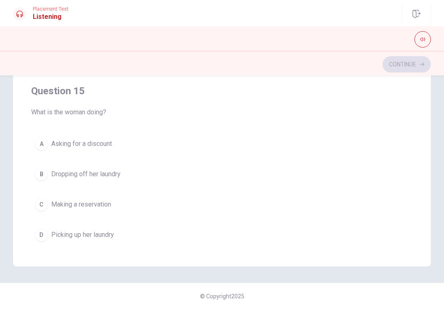
scroll to position [653, 0]
click at [41, 179] on div "B" at bounding box center [41, 175] width 13 height 13
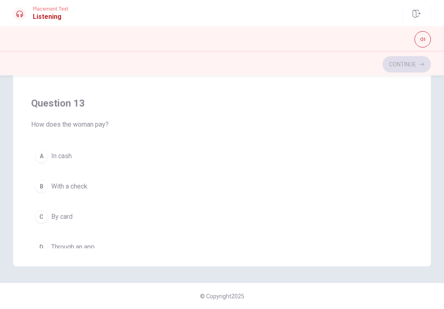
scroll to position [275, 0]
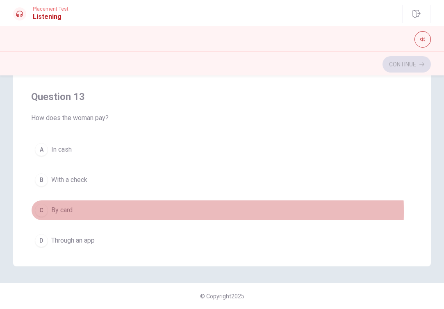
click at [38, 212] on div "C" at bounding box center [41, 210] width 13 height 13
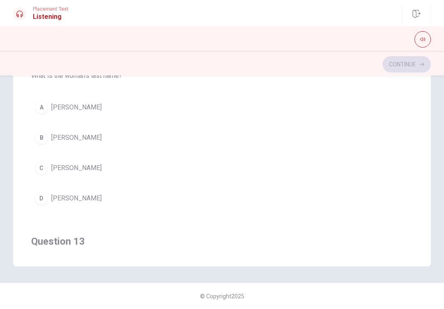
scroll to position [128, 0]
click at [42, 141] on div "B" at bounding box center [41, 139] width 13 height 13
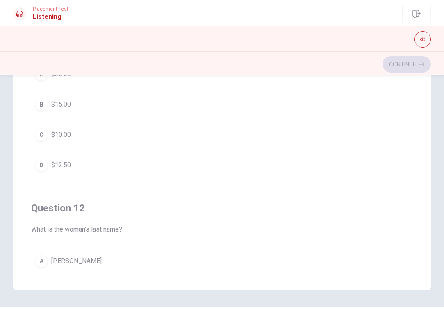
scroll to position [87, 0]
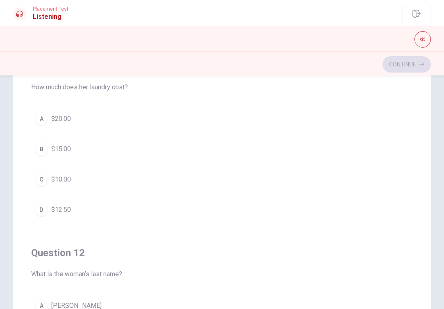
click at [40, 151] on div "B" at bounding box center [41, 149] width 13 height 13
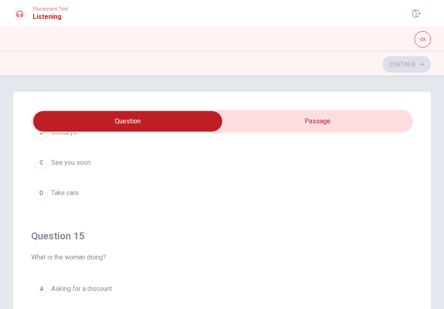
scroll to position [134, 0]
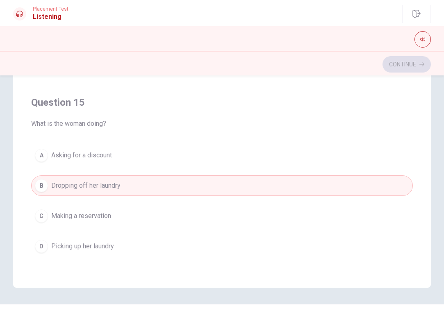
click at [130, 249] on button "D Picking up her laundry" at bounding box center [222, 246] width 382 height 21
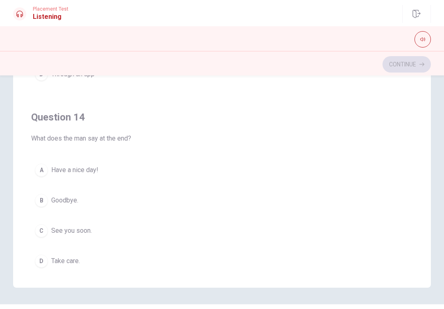
scroll to position [464, 0]
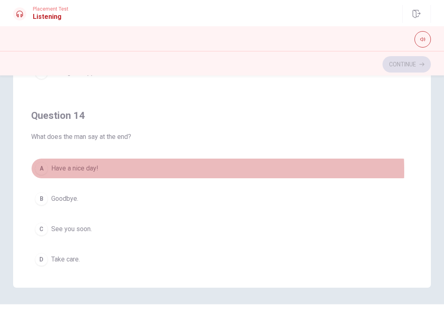
drag, startPoint x: 91, startPoint y: 171, endPoint x: 97, endPoint y: 171, distance: 5.3
click at [91, 171] on span "Have a nice day!" at bounding box center [74, 169] width 47 height 10
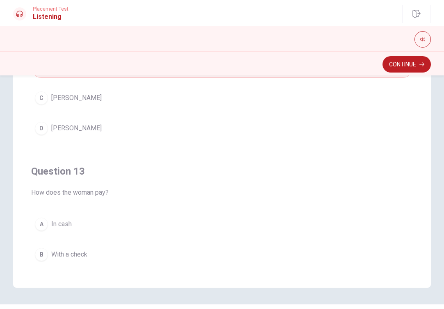
scroll to position [132, 0]
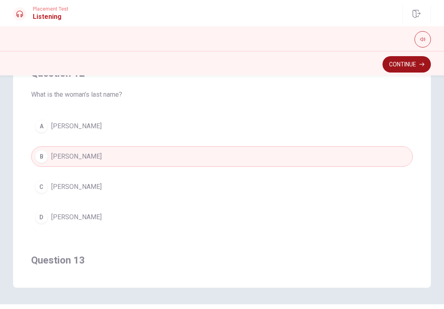
click at [411, 64] on button "Continue" at bounding box center [407, 64] width 48 height 16
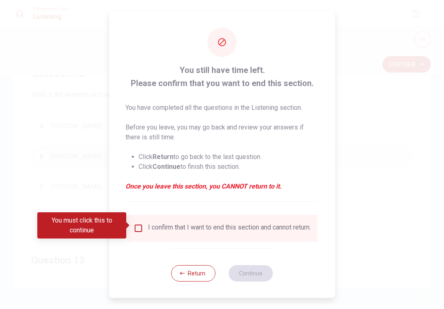
click at [138, 227] on input "You must click this to continue" at bounding box center [138, 229] width 10 height 10
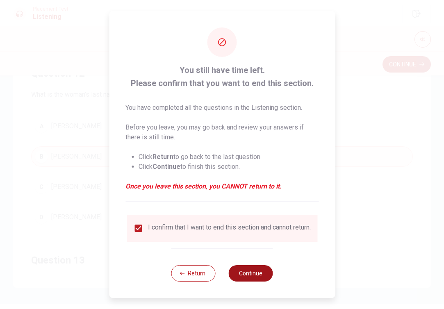
click at [252, 272] on button "Continue" at bounding box center [251, 273] width 44 height 16
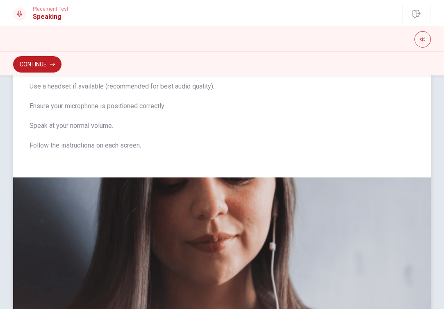
scroll to position [49, 0]
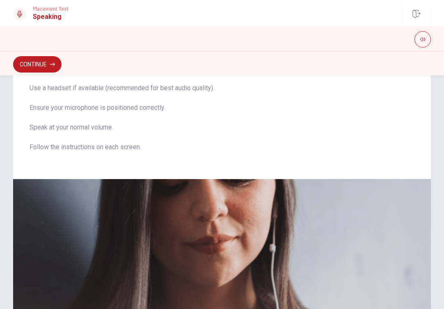
click at [45, 60] on button "Continue" at bounding box center [37, 64] width 48 height 16
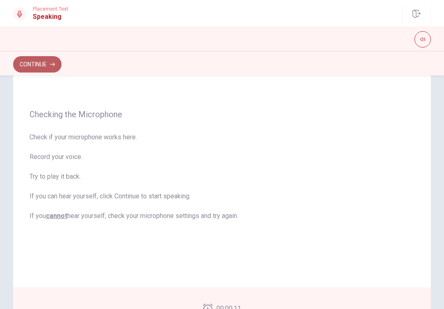
click at [46, 69] on button "Continue" at bounding box center [37, 64] width 48 height 16
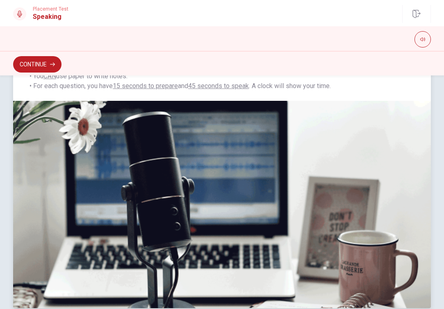
scroll to position [150, 0]
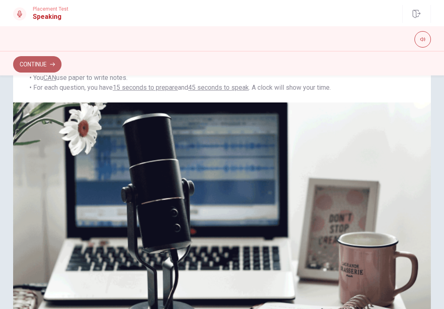
click at [47, 59] on button "Continue" at bounding box center [37, 64] width 48 height 16
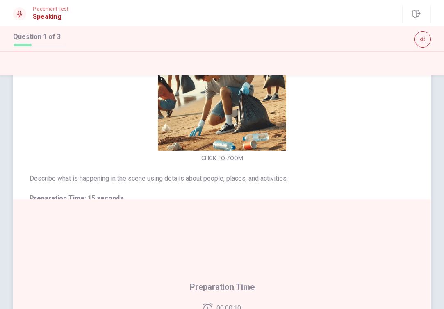
scroll to position [-11, 0]
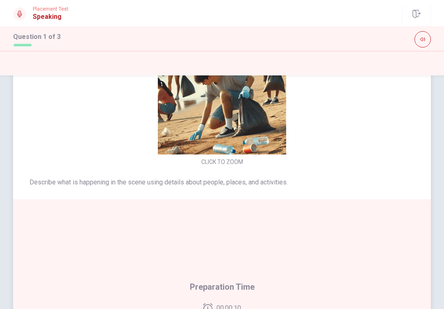
click at [231, 168] on button "CLICK TO ZOOM" at bounding box center [222, 161] width 48 height 11
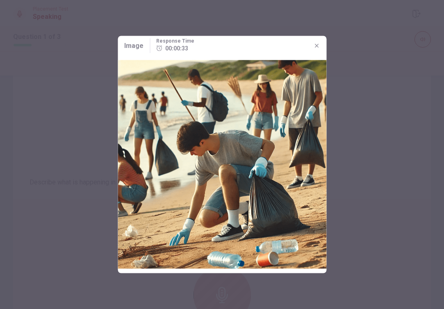
click at [312, 45] on button "button" at bounding box center [316, 45] width 13 height 13
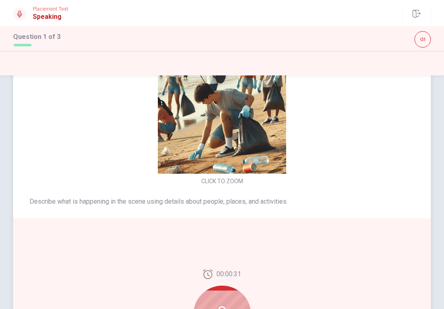
scroll to position [100, 0]
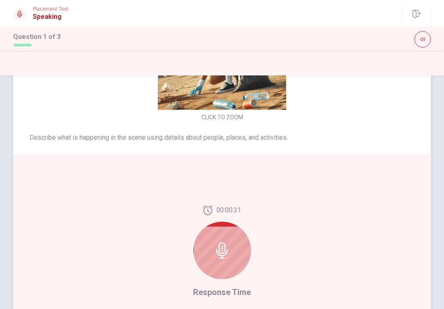
click at [228, 248] on div at bounding box center [222, 250] width 57 height 57
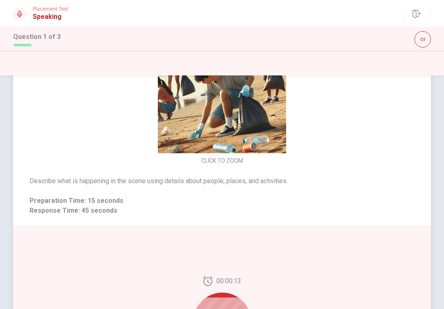
scroll to position [41, 0]
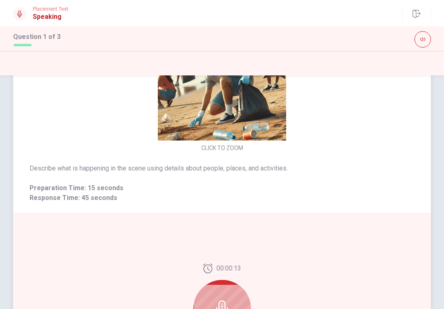
click at [225, 292] on div at bounding box center [222, 308] width 57 height 57
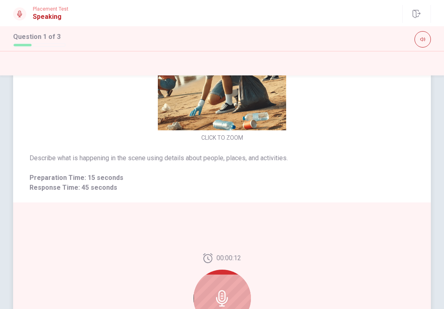
click at [226, 286] on div at bounding box center [222, 298] width 57 height 57
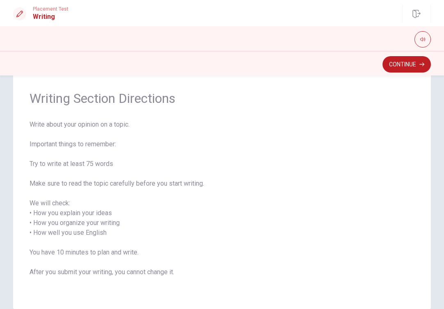
scroll to position [0, 0]
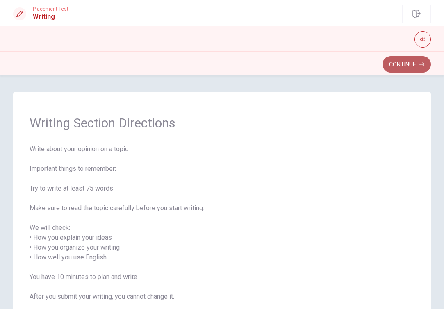
click at [414, 67] on button "Continue" at bounding box center [407, 64] width 48 height 16
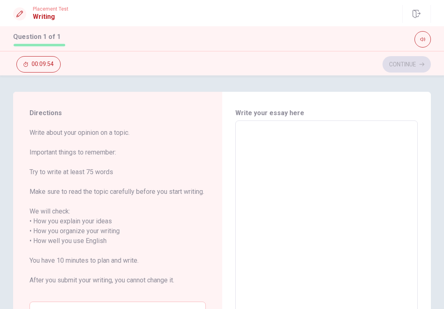
scroll to position [2, 0]
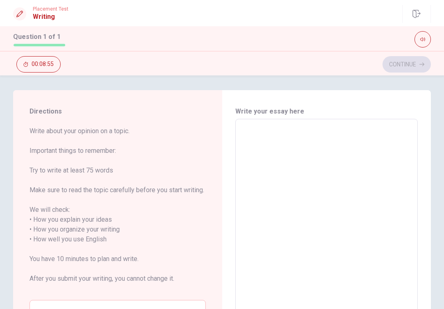
click at [251, 128] on textarea at bounding box center [326, 240] width 171 height 228
type textarea "i"
type textarea "x"
type textarea "I"
type textarea "x"
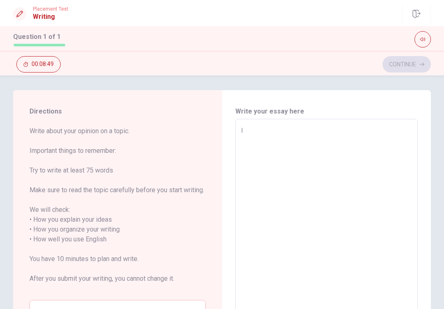
type textarea "Ip"
type textarea "x"
type textarea "I"
type textarea "x"
type textarea "Im"
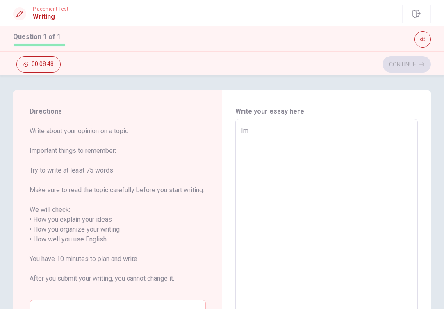
type textarea "x"
type textarea "Imp"
type textarea "x"
type textarea "Impo"
type textarea "x"
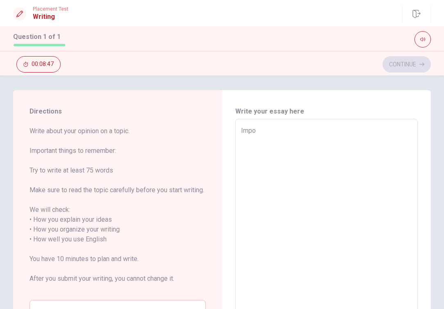
type textarea "Impoe"
type textarea "x"
type textarea "Impo"
type textarea "x"
type textarea "Impor"
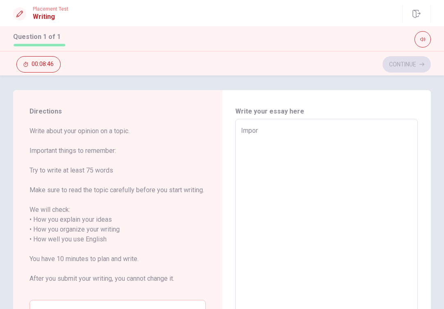
type textarea "x"
type textarea "Import"
type textarea "x"
type textarea "Importa"
type textarea "x"
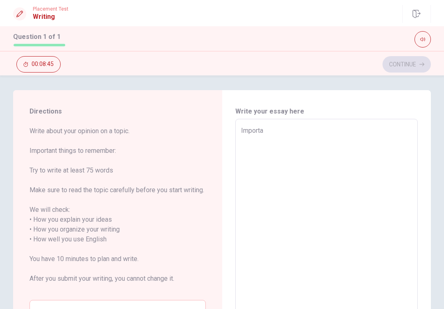
type textarea "Importan"
type textarea "x"
type textarea "Important"
type textarea "x"
type textarea "Important"
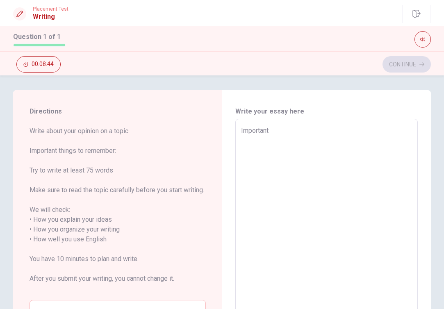
type textarea "x"
type textarea "Important t"
type textarea "x"
type textarea "Important th"
type textarea "x"
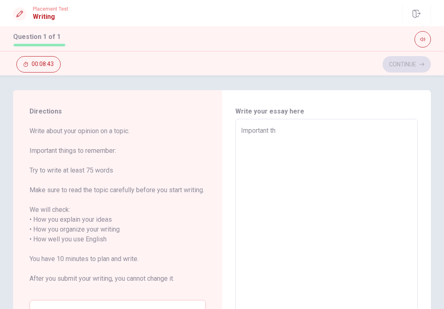
type textarea "Important thi"
type textarea "x"
type textarea "Important thin"
type textarea "x"
type textarea "Important thing"
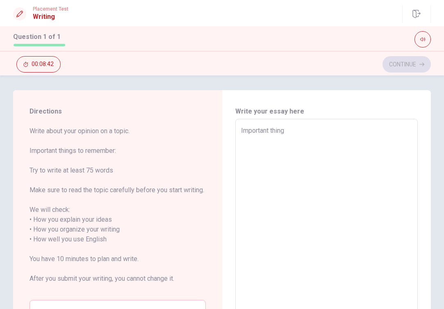
type textarea "x"
type textarea "Important thing"
type textarea "x"
type textarea "Important thing"
type textarea "x"
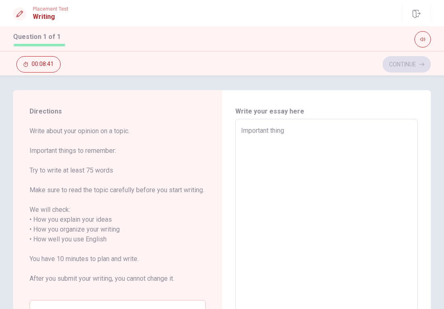
type textarea "Important things"
type textarea "x"
type textarea "Important things"
type textarea "x"
type textarea "Important things t"
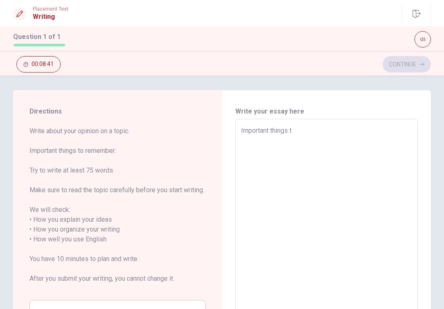
type textarea "x"
type textarea "Important things to"
type textarea "x"
type textarea "Important things to"
type textarea "x"
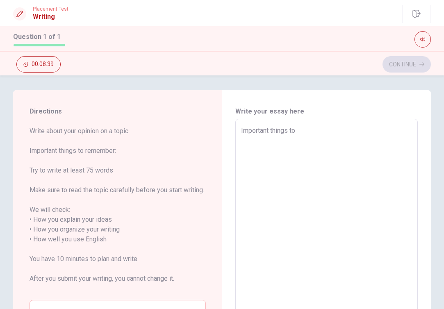
type textarea "Important things to r"
type textarea "x"
type textarea "Important things to re"
type textarea "x"
type textarea "Important things to rea"
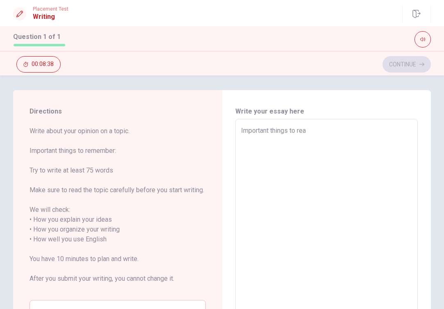
type textarea "x"
type textarea "Important things to re"
type textarea "x"
type textarea "Important things to ree"
type textarea "x"
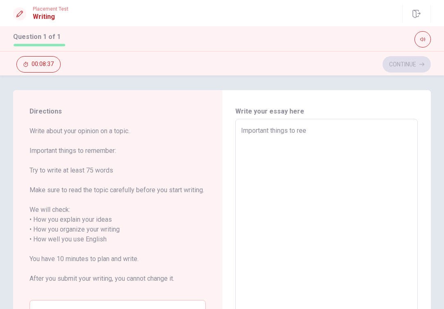
type textarea "Important things to reem"
type textarea "x"
type textarea "Important things to ree"
type textarea "x"
type textarea "Important things to re"
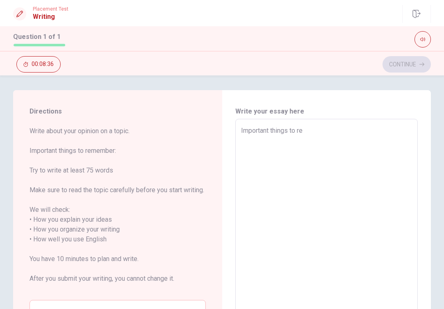
type textarea "x"
type textarea "Important things to rem"
type textarea "x"
type textarea "Important things to remư"
type textarea "x"
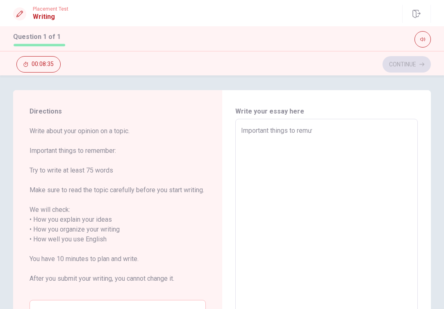
type textarea "Important things to remưm"
type textarea "x"
type textarea "Important things to remư"
type textarea "x"
type textarea "Important things to rem"
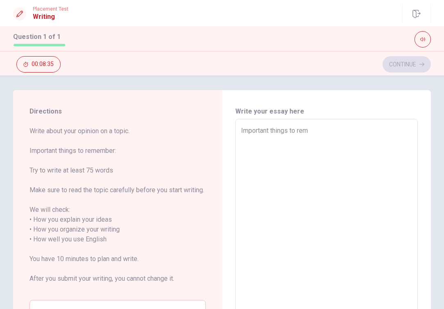
type textarea "x"
type textarea "Important things to remư"
type textarea "x"
type textarea "Important things to remưn"
type textarea "x"
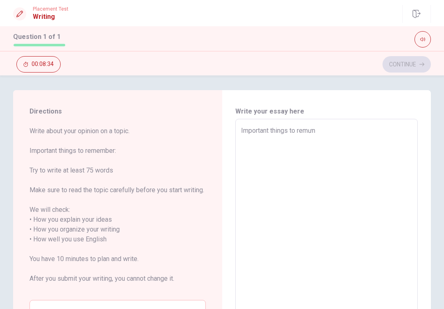
type textarea "Important things to remư"
type textarea "x"
type textarea "Important things to rem"
type textarea "x"
type textarea "Important things to reme"
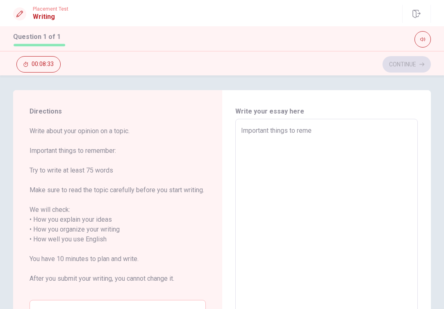
type textarea "x"
type textarea "Important things to remem"
type textarea "x"
type textarea "Important things to rememb"
type textarea "x"
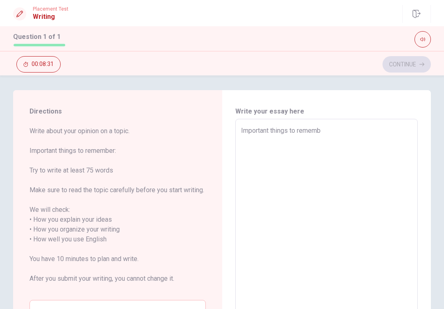
type textarea "Important things to remembe"
type textarea "x"
type textarea "Important things to remember"
type textarea "x"
type textarea "Important things to remember"
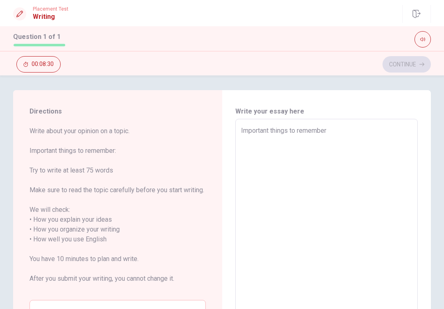
type textarea "x"
type textarea "Important things to remember i"
type textarea "x"
type textarea "Important things to remember in"
type textarea "x"
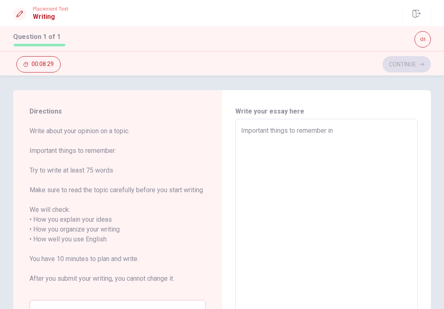
type textarea "Important things to remember int"
type textarea "x"
type textarea "Important things to remember in"
type textarea "x"
type textarea "Important things to remember i"
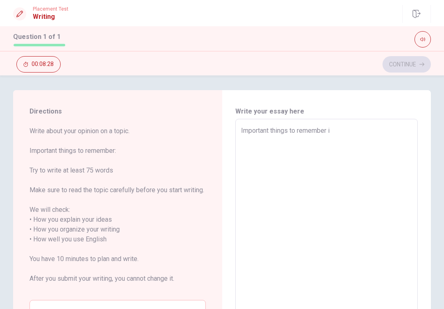
type textarea "x"
type textarea "Important things to remember in"
type textarea "x"
type textarea "Important things to remember int"
type textarea "x"
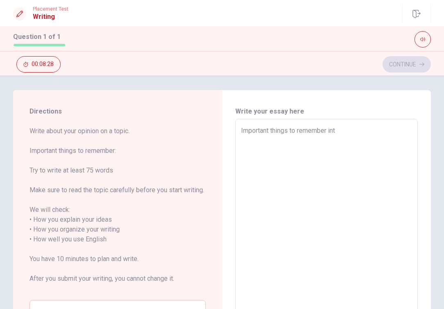
type textarea "Important things to remember inth"
type textarea "x"
type textarea "Important things to remember int"
type textarea "x"
type textarea "Important things to remember in"
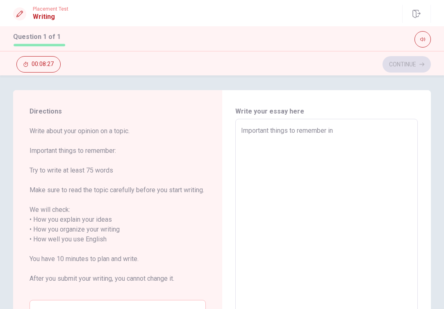
type textarea "x"
type textarea "Important things to remember i"
type textarea "x"
type textarea "Important things to remember"
type textarea "x"
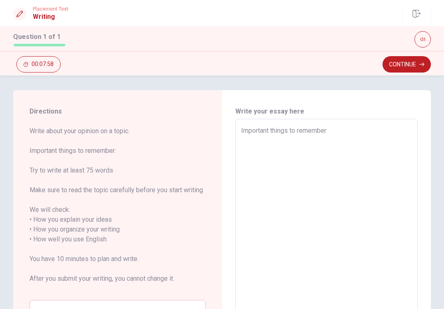
type textarea "Important things to remember t"
type textarea "x"
type textarea "Important things to remember th"
type textarea "x"
type textarea "Important things to remember tha"
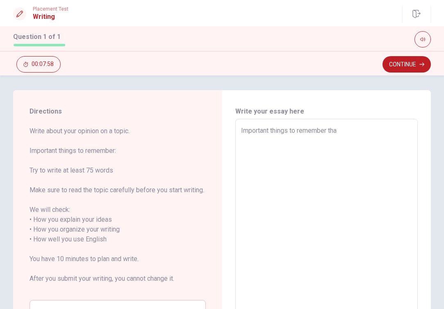
type textarea "x"
type textarea "Important things to remember that"
type textarea "x"
type textarea "Important things to remember that"
type textarea "x"
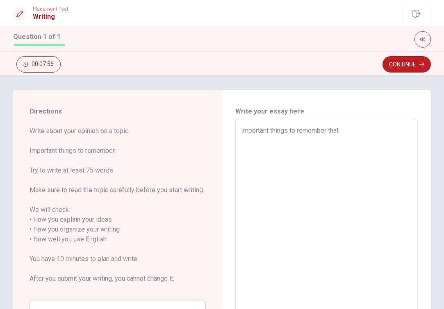
type textarea "Important things to remember that i"
type textarea "x"
type textarea "Important things to remember that i"
type textarea "x"
type textarea "Important things to remember that i t"
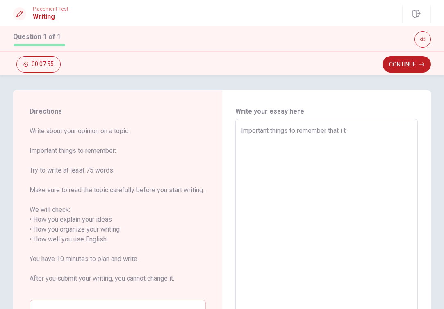
type textarea "x"
type textarea "Important things to remember that i th"
type textarea "x"
type textarea "Important things to remember that i tha"
type textarea "x"
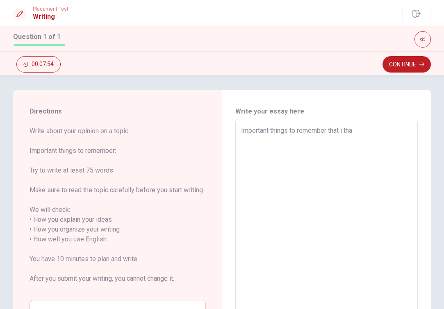
type textarea "Important things to remember that i th"
type textarea "x"
type textarea "Important things to remember that i thi"
type textarea "x"
type textarea "Important things to remember that i thin"
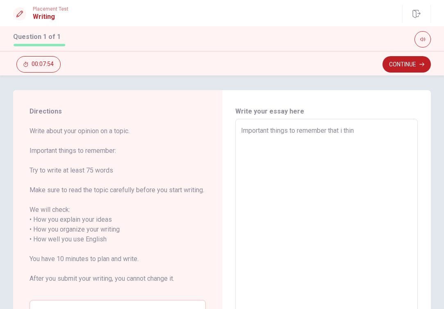
type textarea "x"
type textarea "Important things to remember that i think"
type textarea "x"
type textarea "Important things to remember that i thinks"
type textarea "x"
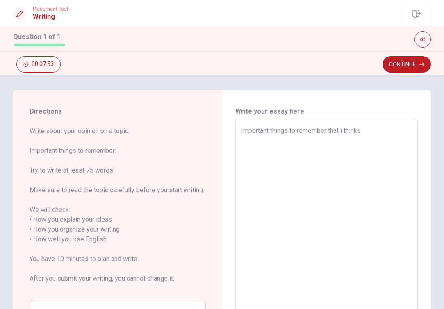
type textarea "Important things to remember that i thinks"
type textarea "x"
type textarea "Important things to remember that i thinks a"
type textarea "x"
type textarea "Important things to remember that i thinks ae"
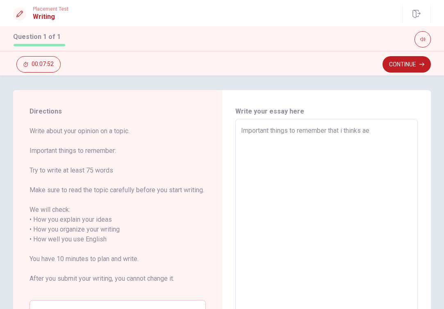
type textarea "x"
type textarea "Important things to remember that i thinks a"
type textarea "x"
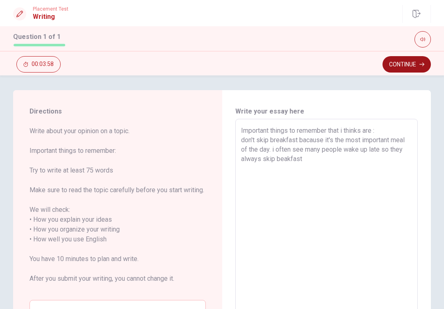
click at [409, 67] on button "Continue" at bounding box center [407, 64] width 48 height 16
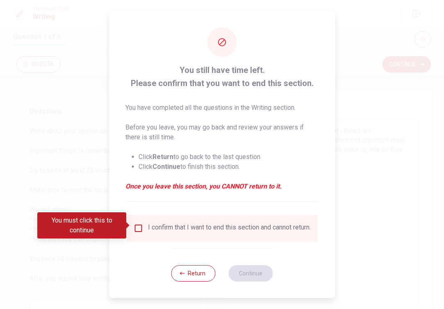
click at [140, 229] on input "You must click this to continue" at bounding box center [138, 229] width 10 height 10
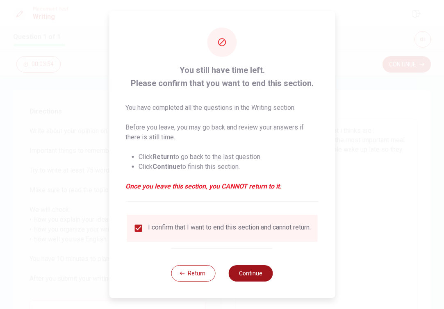
click at [239, 276] on button "Continue" at bounding box center [251, 273] width 44 height 16
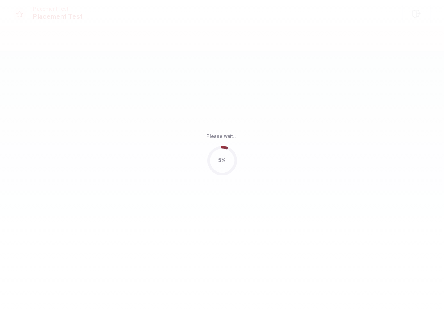
scroll to position [0, 0]
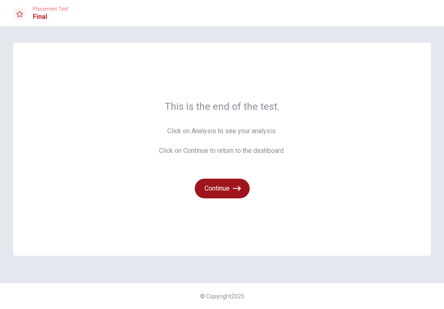
click at [234, 191] on icon "button" at bounding box center [237, 189] width 8 height 8
